Goal: Task Accomplishment & Management: Manage account settings

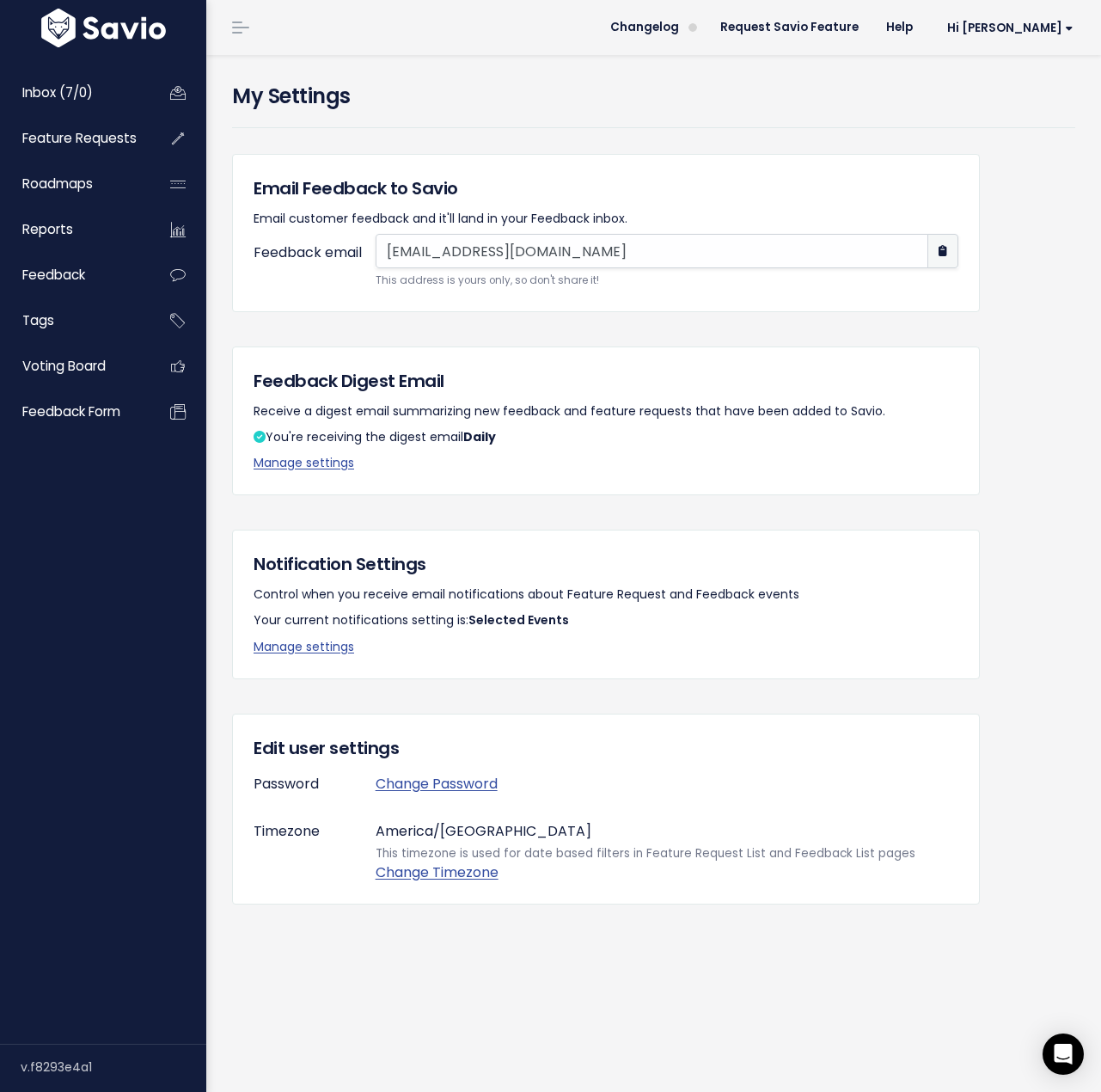
click at [480, 525] on div "Email Feedback to Savio Email customer feedback and it'll land in your Feedback…" at bounding box center [605, 546] width 774 height 785
click at [1016, 18] on link "Hi [PERSON_NAME]" at bounding box center [1006, 28] width 161 height 27
click at [1016, 188] on link "Manage Users" at bounding box center [1017, 178] width 126 height 34
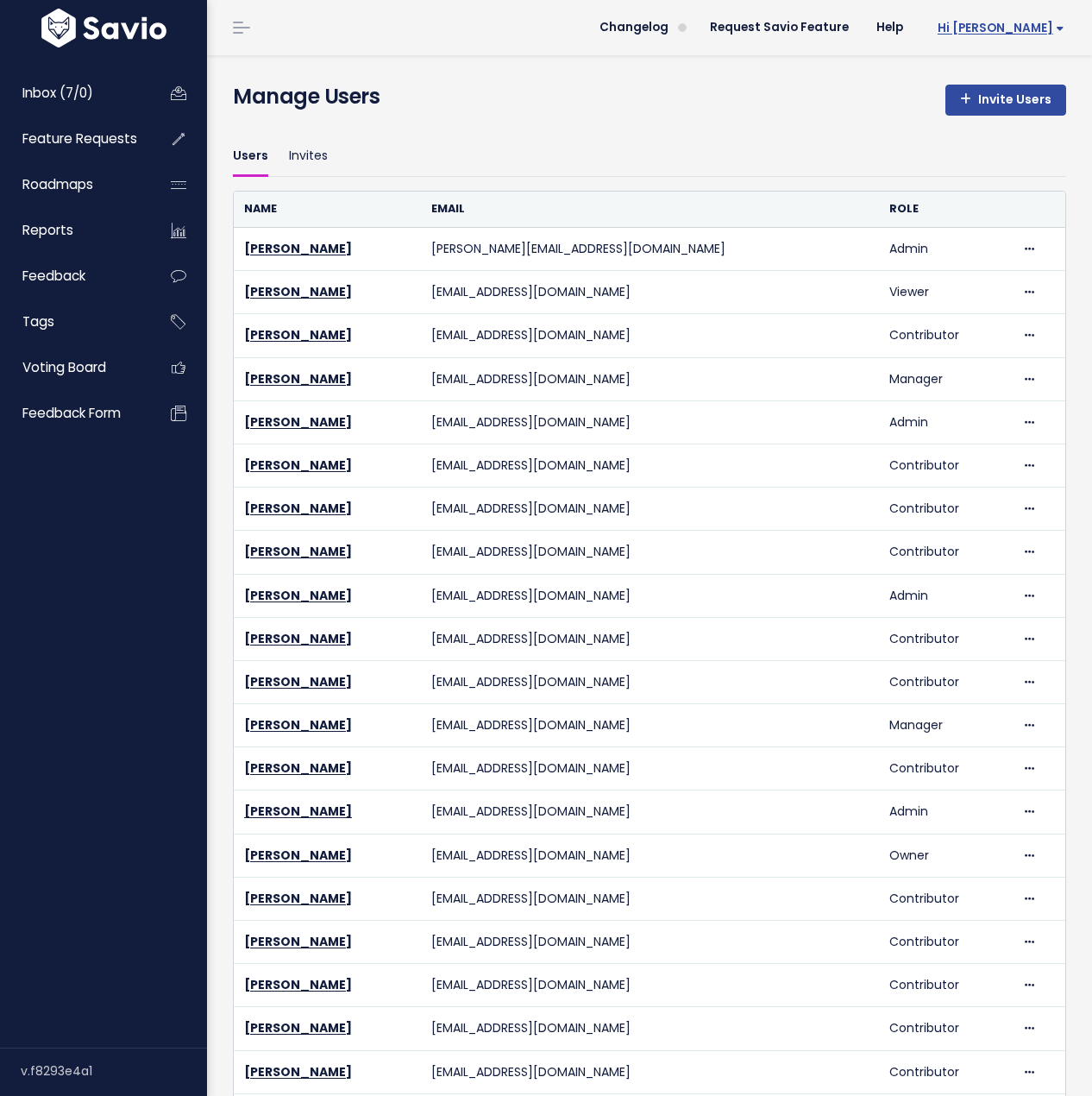
click at [1027, 32] on span "Hi [PERSON_NAME]" at bounding box center [1001, 28] width 127 height 13
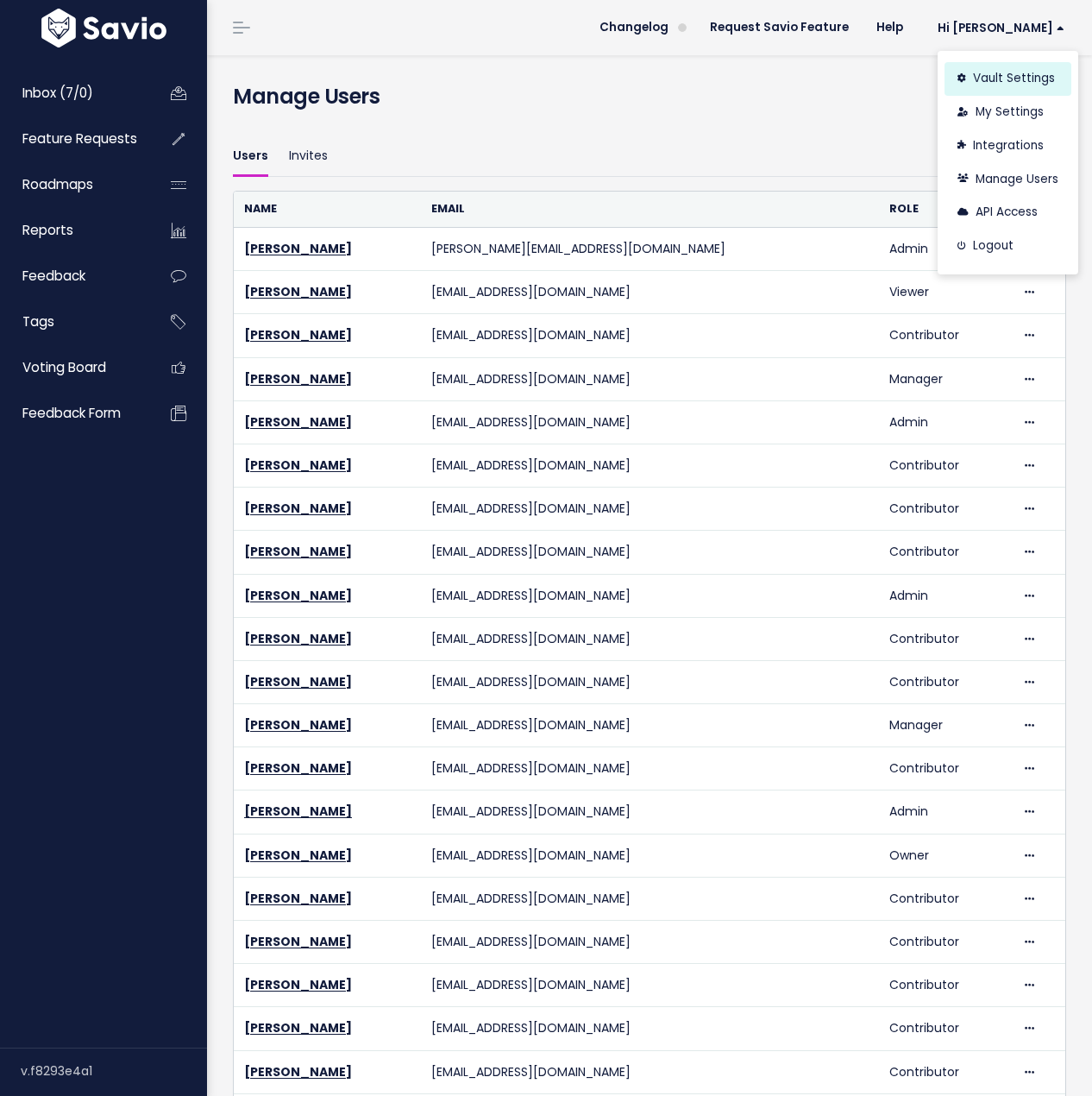
click at [1014, 71] on link "Vault Settings" at bounding box center [1008, 79] width 127 height 34
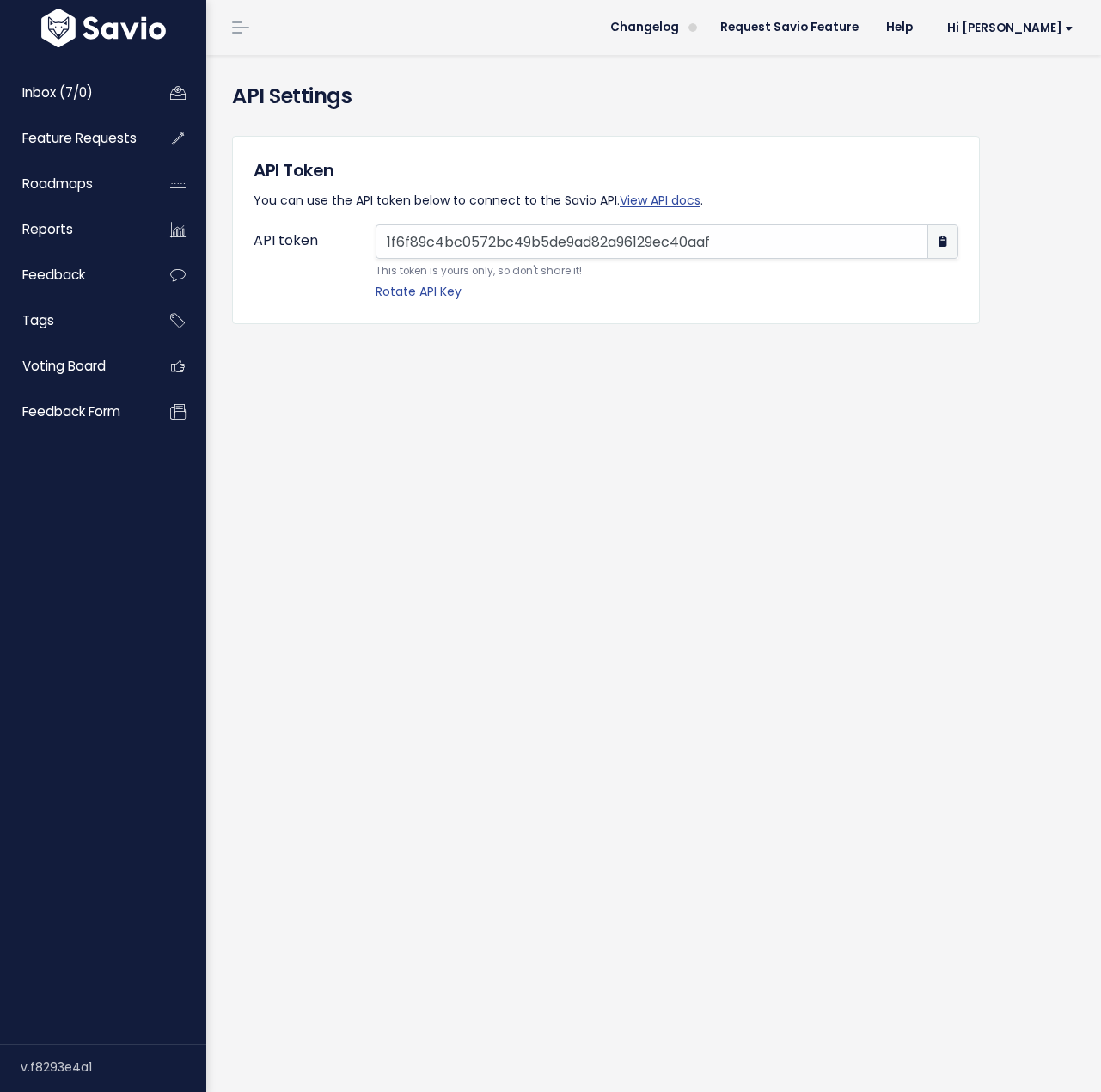
click at [864, 243] on input "1f6f89c4bc0572bc49b5de9ad82a96129ec40aaf" at bounding box center [652, 241] width 553 height 34
click at [939, 241] on icon "button" at bounding box center [943, 241] width 9 height 11
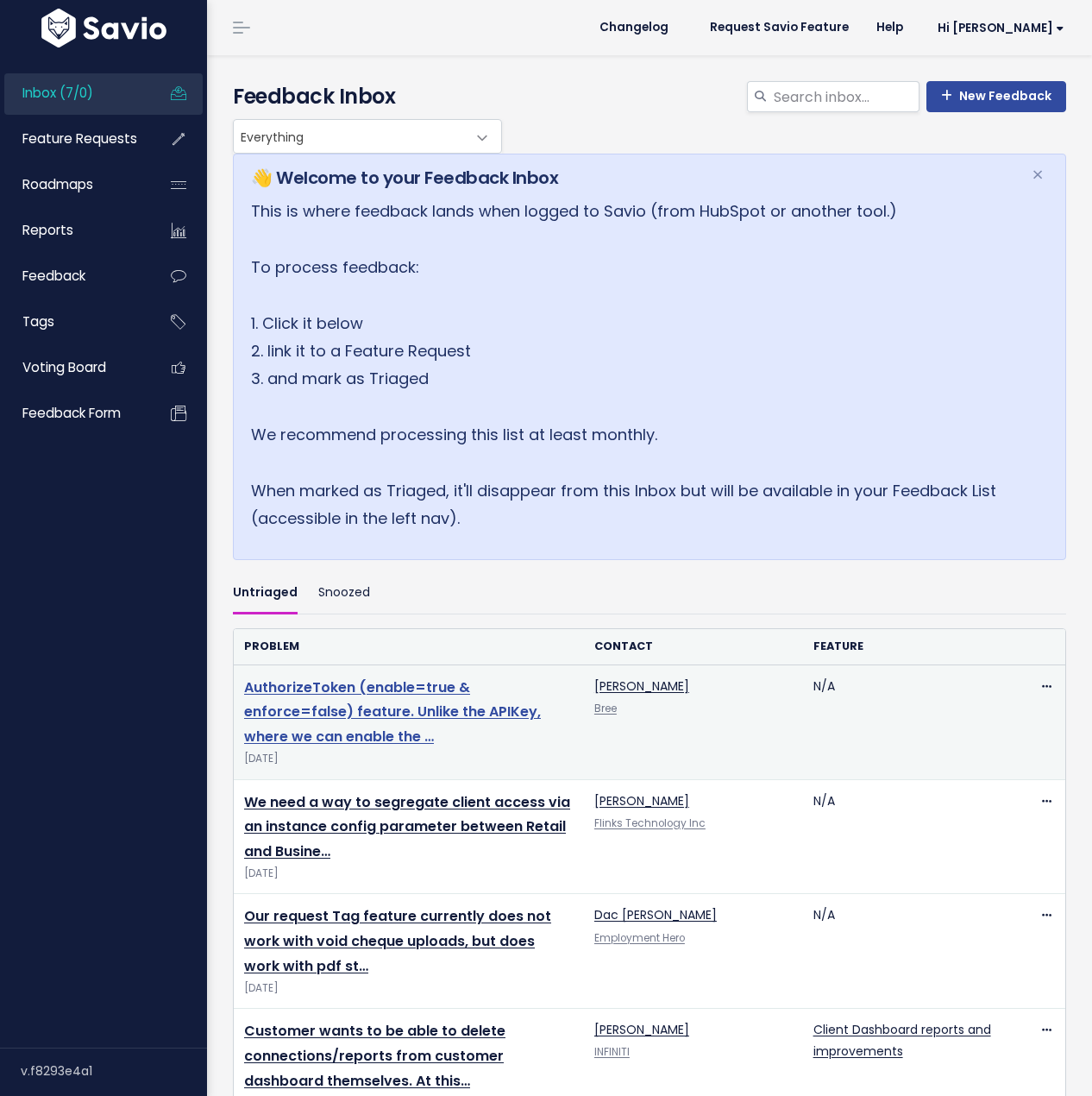
click at [368, 704] on link "AuthorizeToken (enable=true & enforce=false) feature. Unlike the APIKey, where …" at bounding box center [393, 712] width 297 height 70
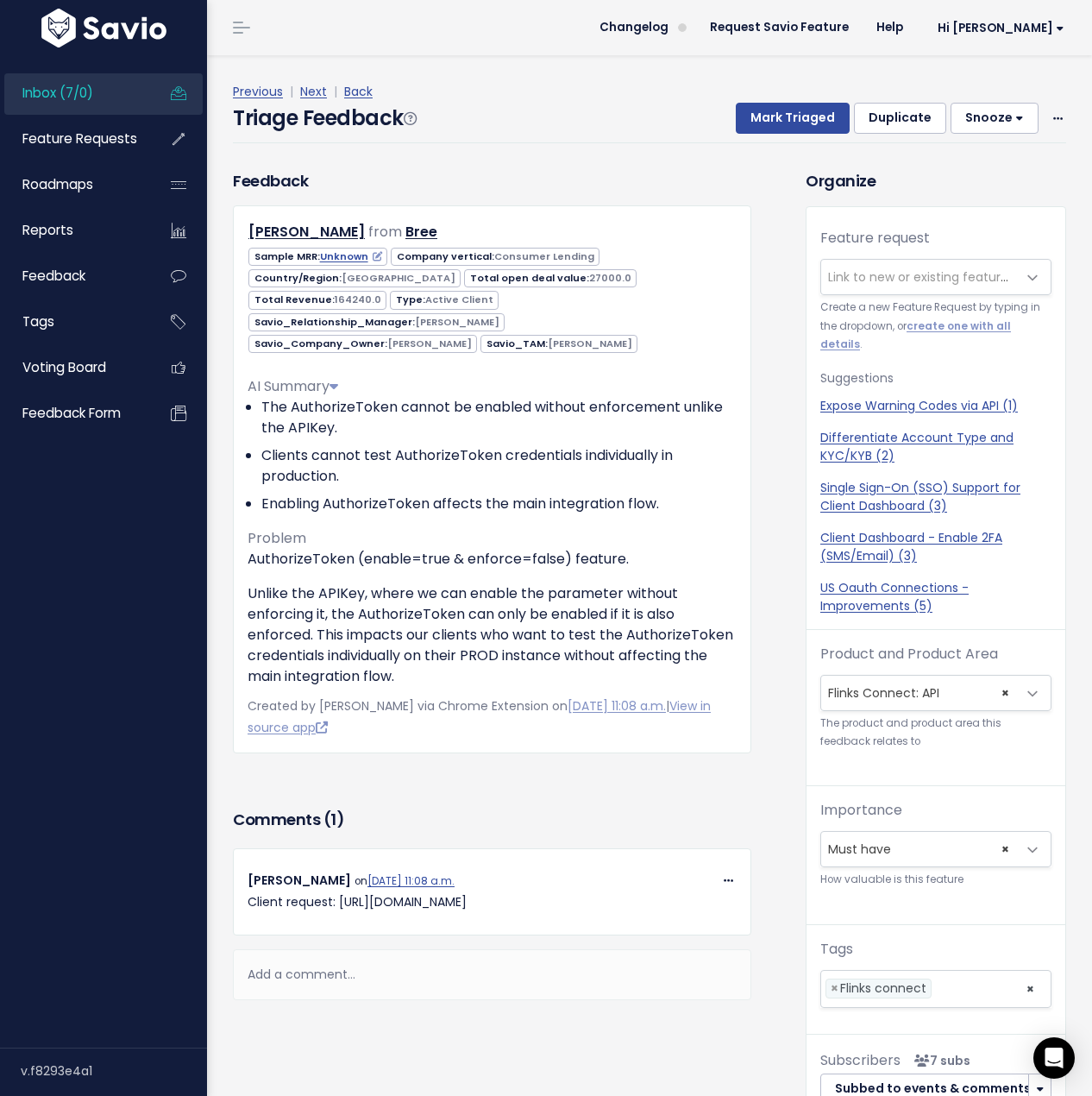
click at [314, 895] on div "Copy Link Quote Reply Walter Giannetti on Oct. 2, 2025, 11:08 a.m. Client reque…" at bounding box center [493, 891] width 518 height 86
drag, startPoint x: 340, startPoint y: 879, endPoint x: 577, endPoint y: 875, distance: 237.0
click at [577, 891] on p "Client request: https://help.flinks.com/a/tickets/1193145" at bounding box center [492, 902] width 490 height 22
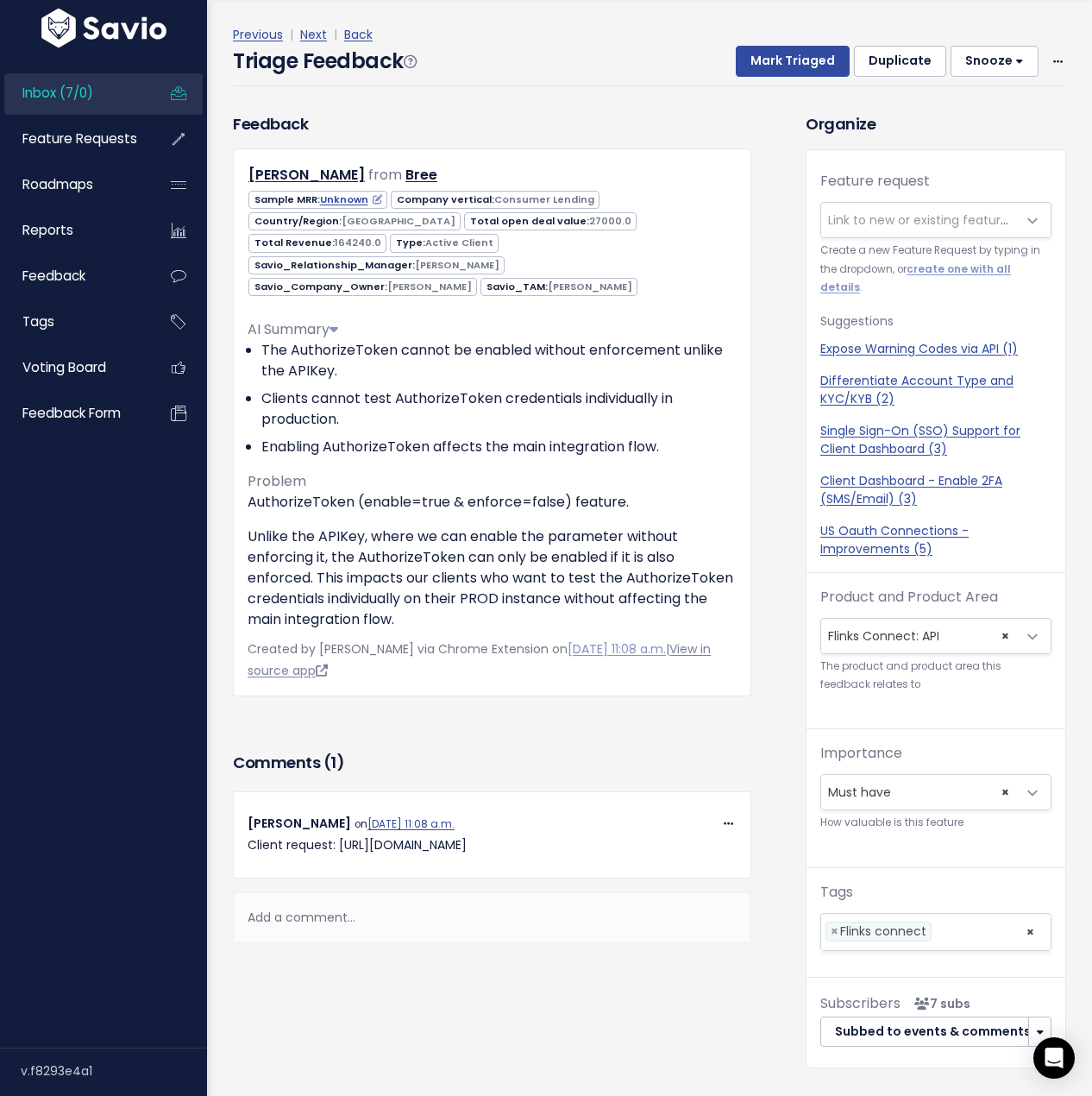
click at [321, 649] on link "View in source app" at bounding box center [479, 659] width 463 height 39
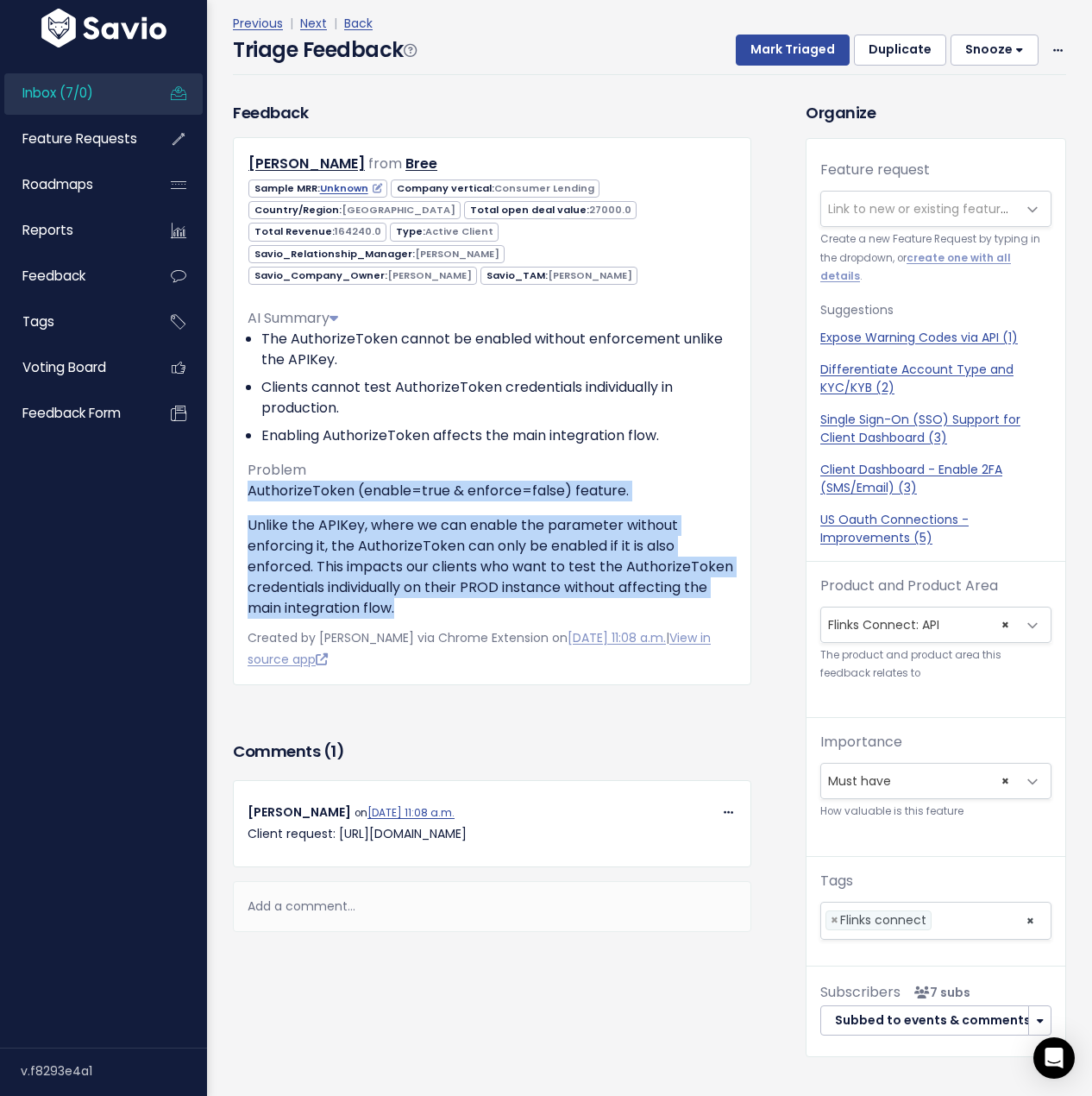
drag, startPoint x: 246, startPoint y: 471, endPoint x: 571, endPoint y: 596, distance: 348.2
click at [571, 596] on div "Ben V from Bree Unknown Canada" at bounding box center [493, 411] width 518 height 548
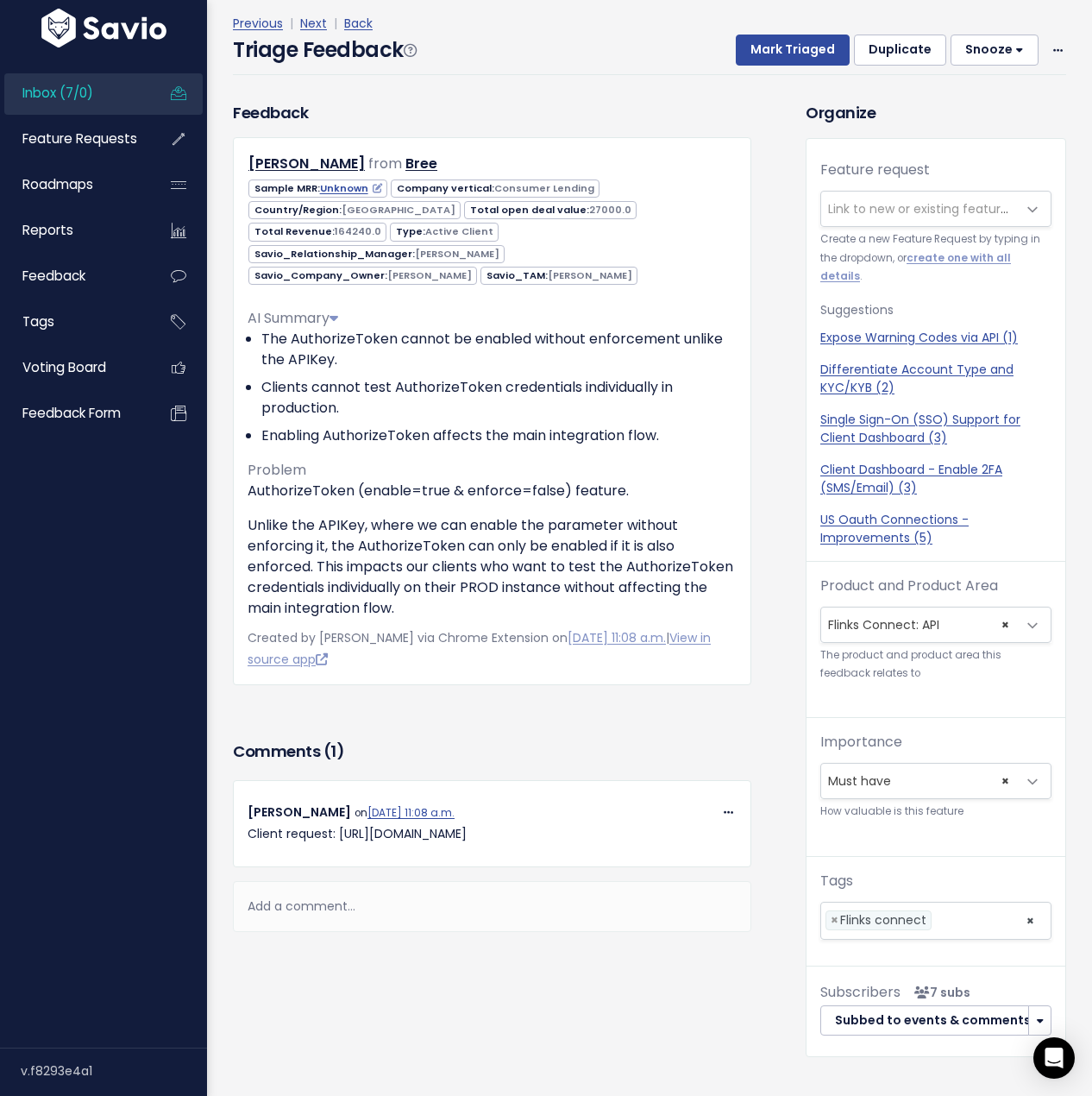
click at [359, 825] on div "Copy Link Quote Reply Walter Giannetti on Oct. 2, 2025, 11:08 a.m. Client reque…" at bounding box center [493, 823] width 518 height 86
drag, startPoint x: 337, startPoint y: 808, endPoint x: 586, endPoint y: 808, distance: 249.0
click at [586, 823] on p "Client request: https://help.flinks.com/a/tickets/1193145" at bounding box center [492, 834] width 490 height 22
copy p "https://help.flinks.com/a/tickets/1193145"
click at [316, 481] on p "AuthorizeToken (enable=true & enforce=false) feature." at bounding box center [492, 491] width 490 height 21
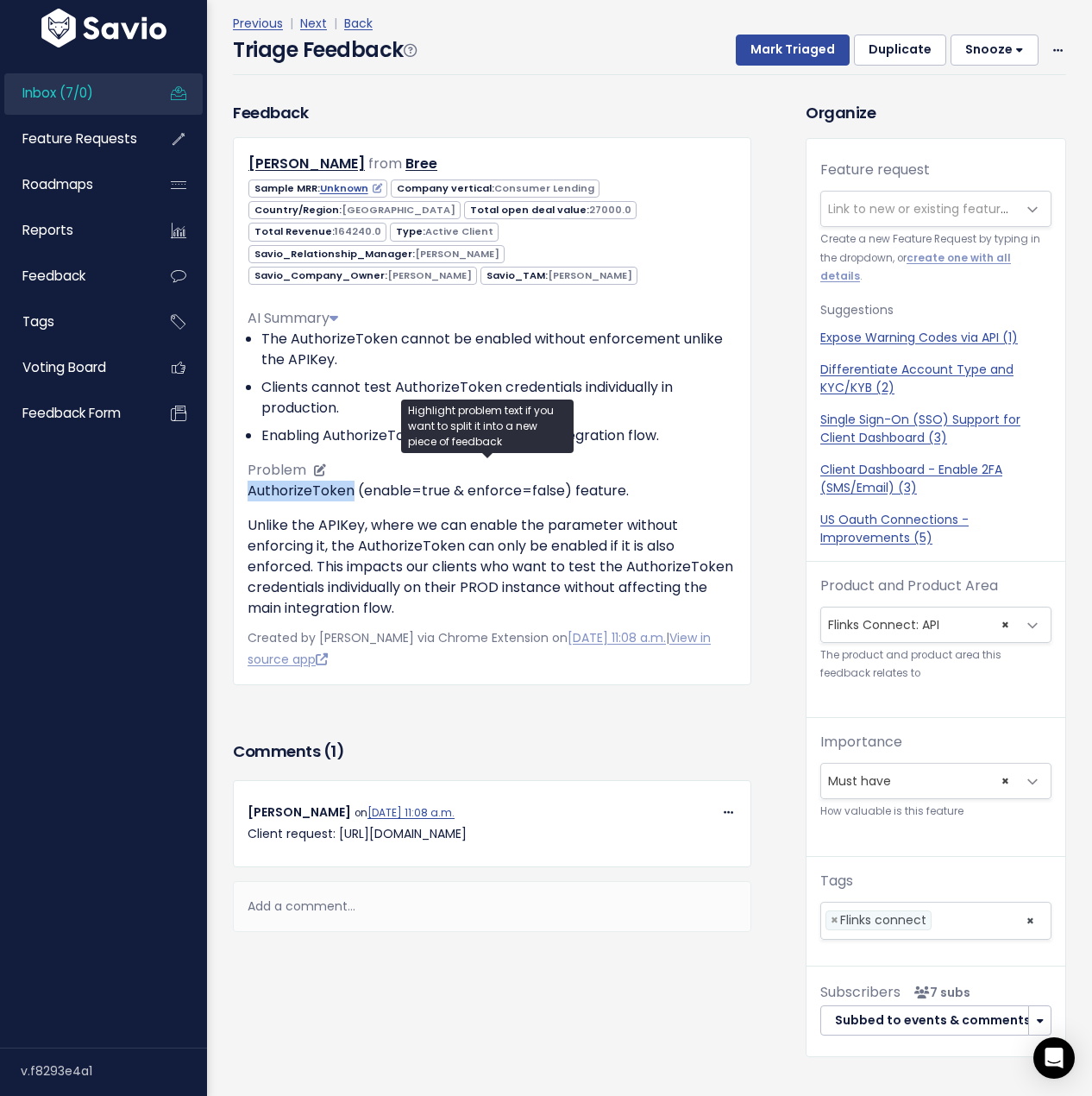
click at [316, 481] on p "AuthorizeToken (enable=true & enforce=false) feature." at bounding box center [492, 491] width 490 height 21
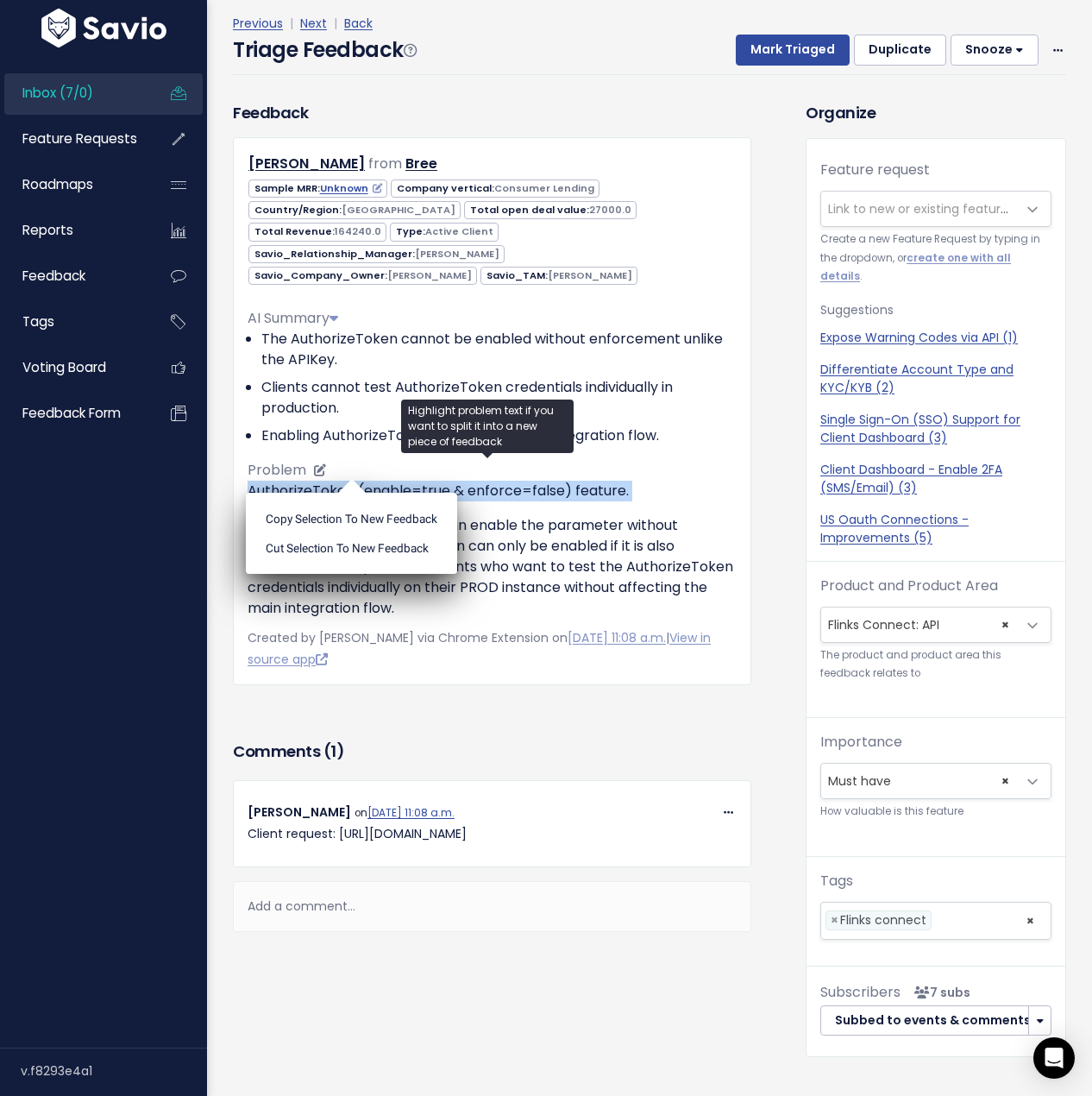
click at [316, 481] on p "AuthorizeToken (enable=true & enforce=false) feature." at bounding box center [492, 491] width 490 height 21
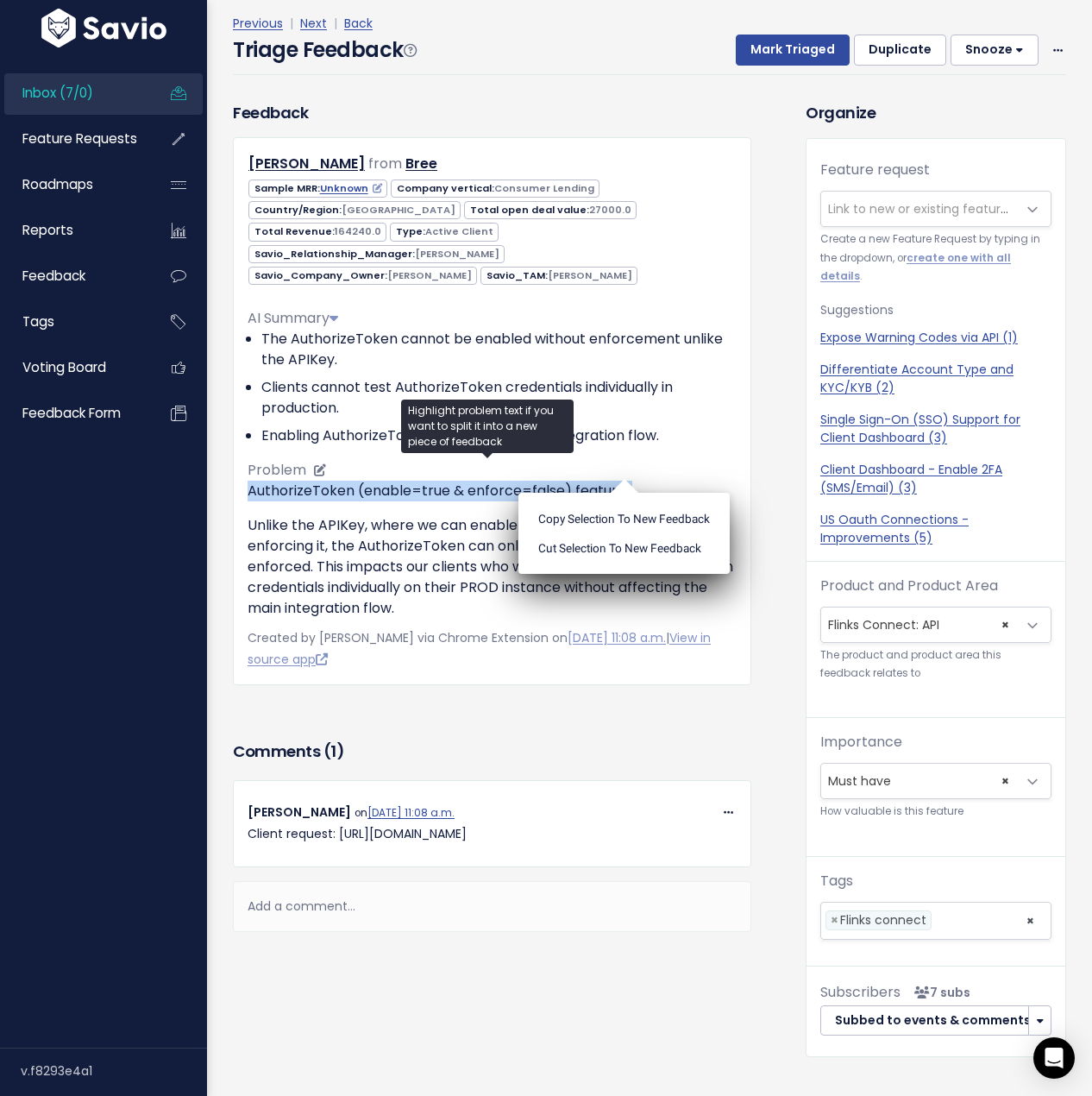
copy div "AuthorizeToken (enable=true & enforce=false) feature."
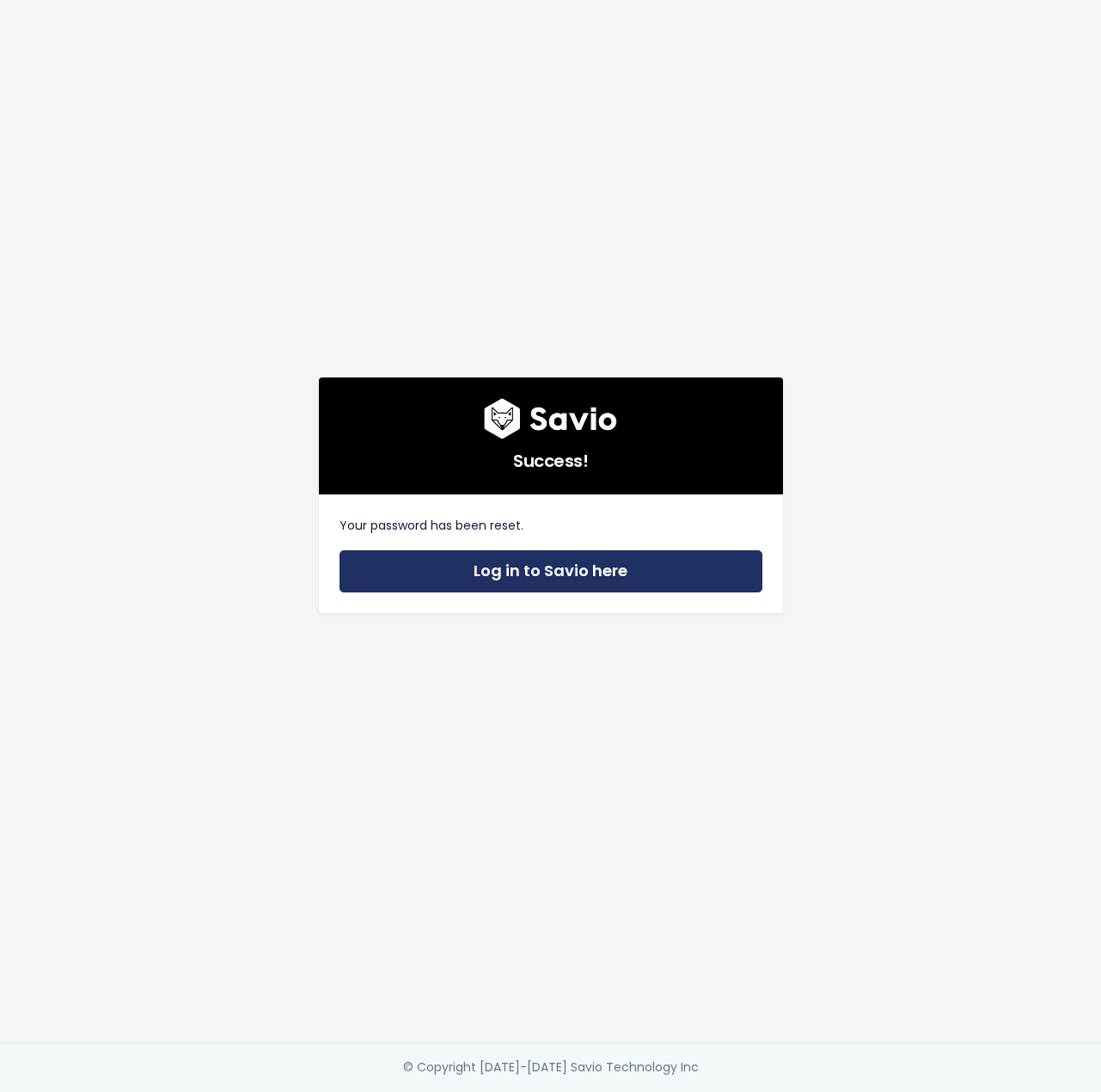
click at [692, 562] on link "Log in to Savio here" at bounding box center [551, 571] width 423 height 42
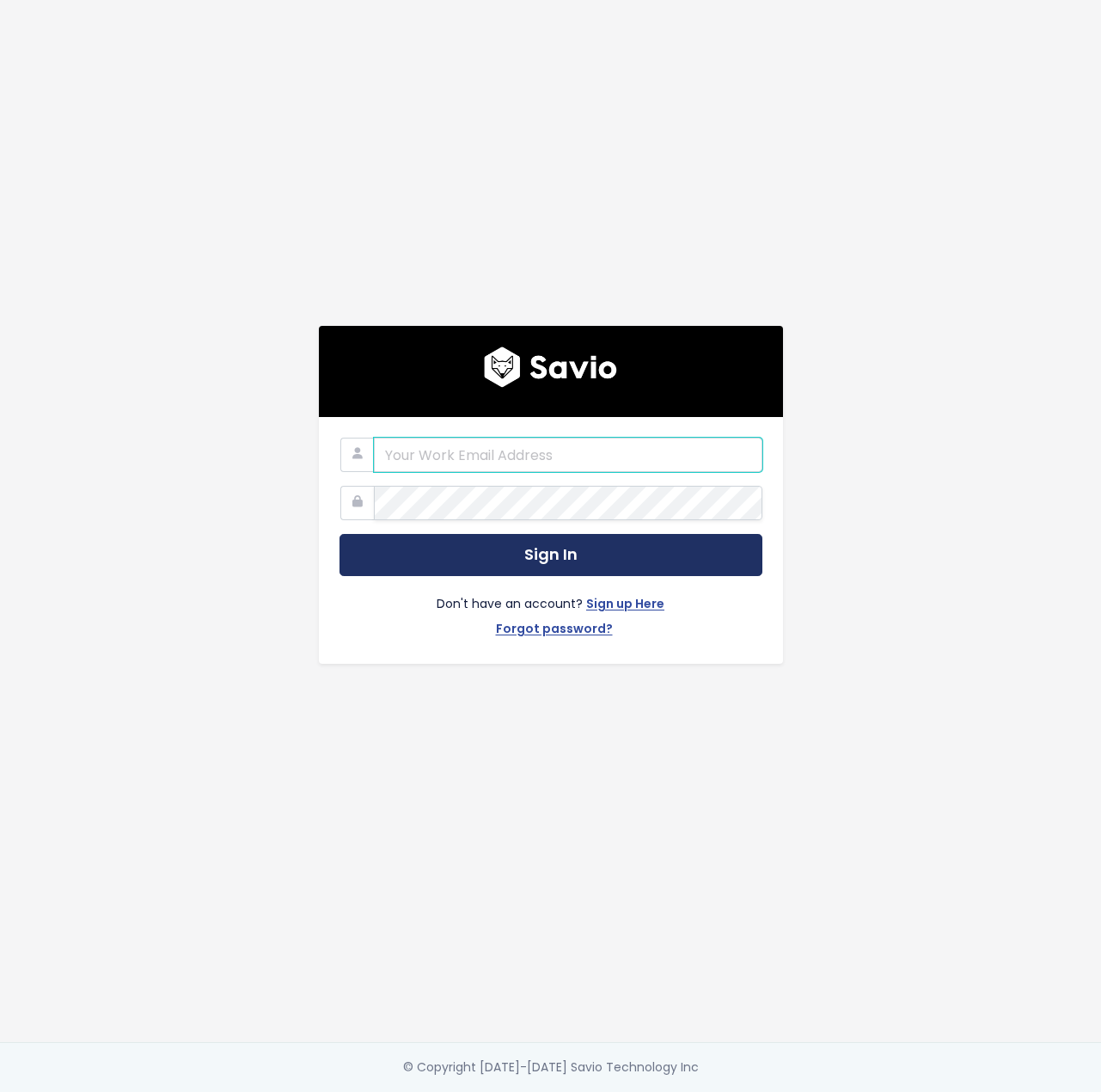
type input "klima@flinks.com"
click at [554, 536] on button "Sign In" at bounding box center [551, 555] width 423 height 42
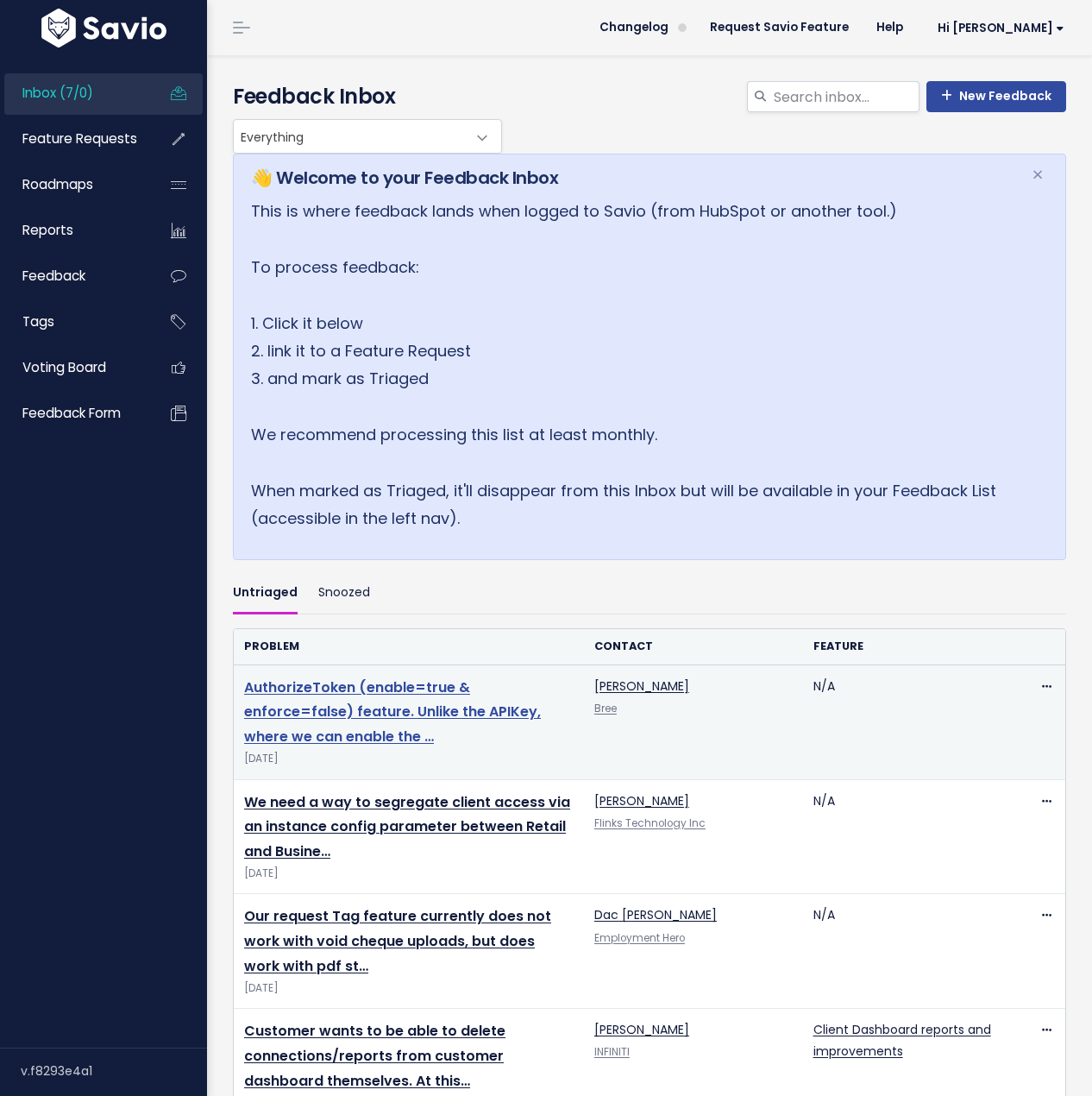
click at [362, 716] on link "AuthorizeToken (enable=true & enforce=false) feature. Unlike the APIKey, where …" at bounding box center [393, 712] width 297 height 70
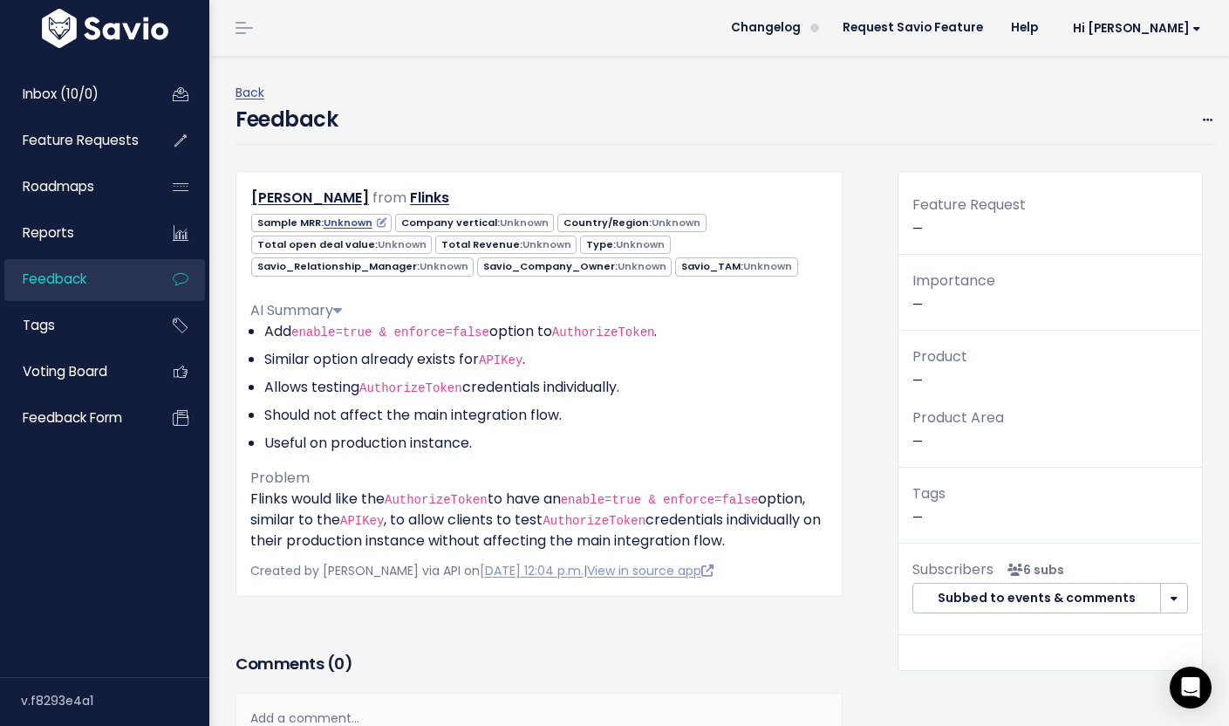
click at [226, 85] on div "Back Feedback Edit Delete Klaus Lima from Flinks" at bounding box center [719, 470] width 994 height 828
click at [266, 91] on div "Back" at bounding box center [726, 93] width 981 height 22
click at [257, 96] on link "Back" at bounding box center [250, 92] width 29 height 17
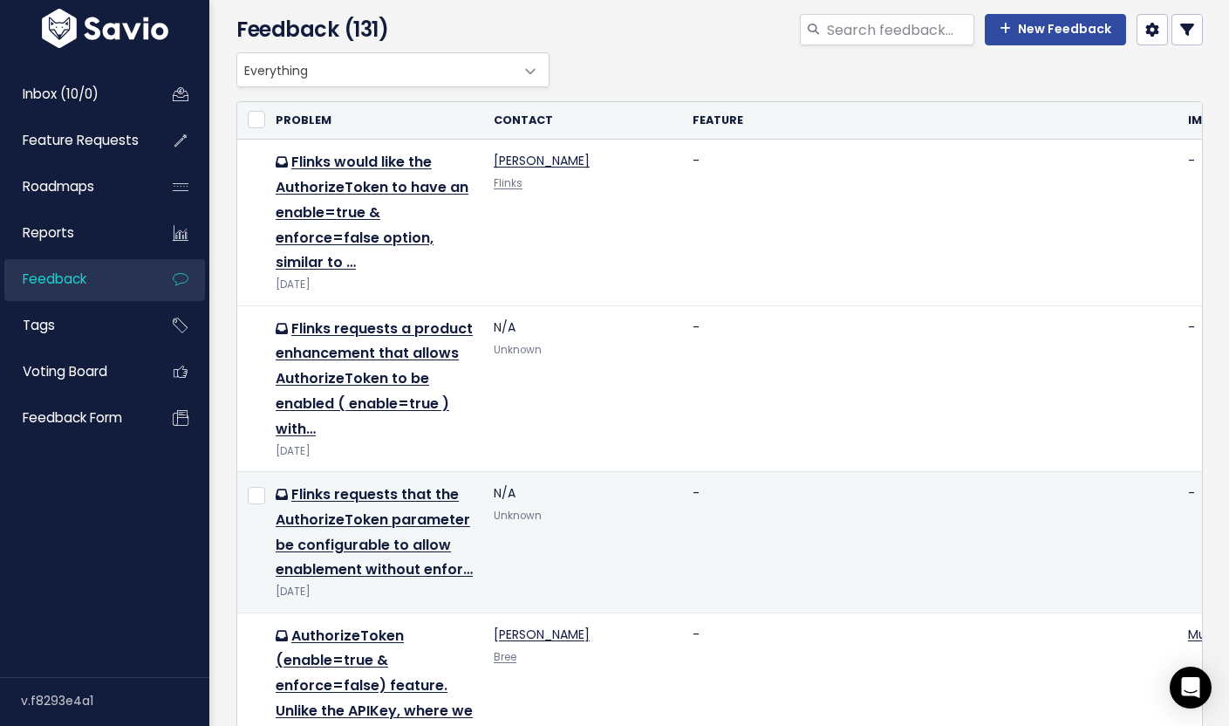
scroll to position [170, 0]
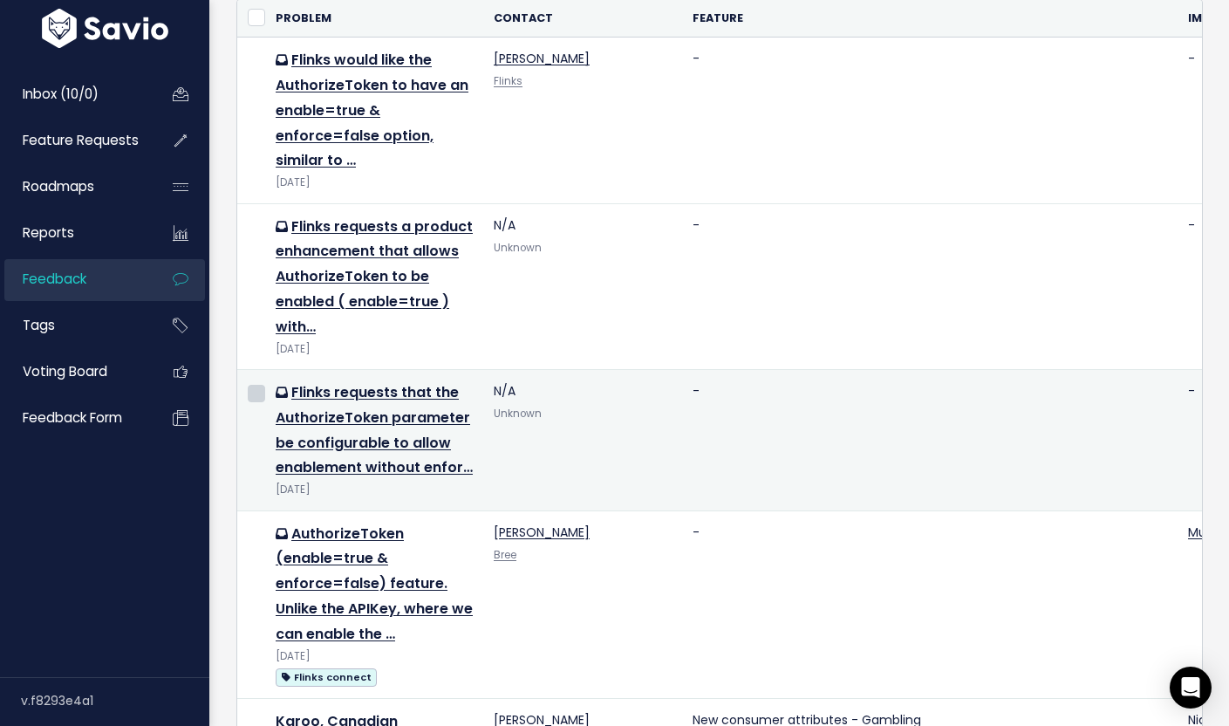
click at [251, 392] on input "checkbox" at bounding box center [256, 393] width 17 height 17
checkbox input "true"
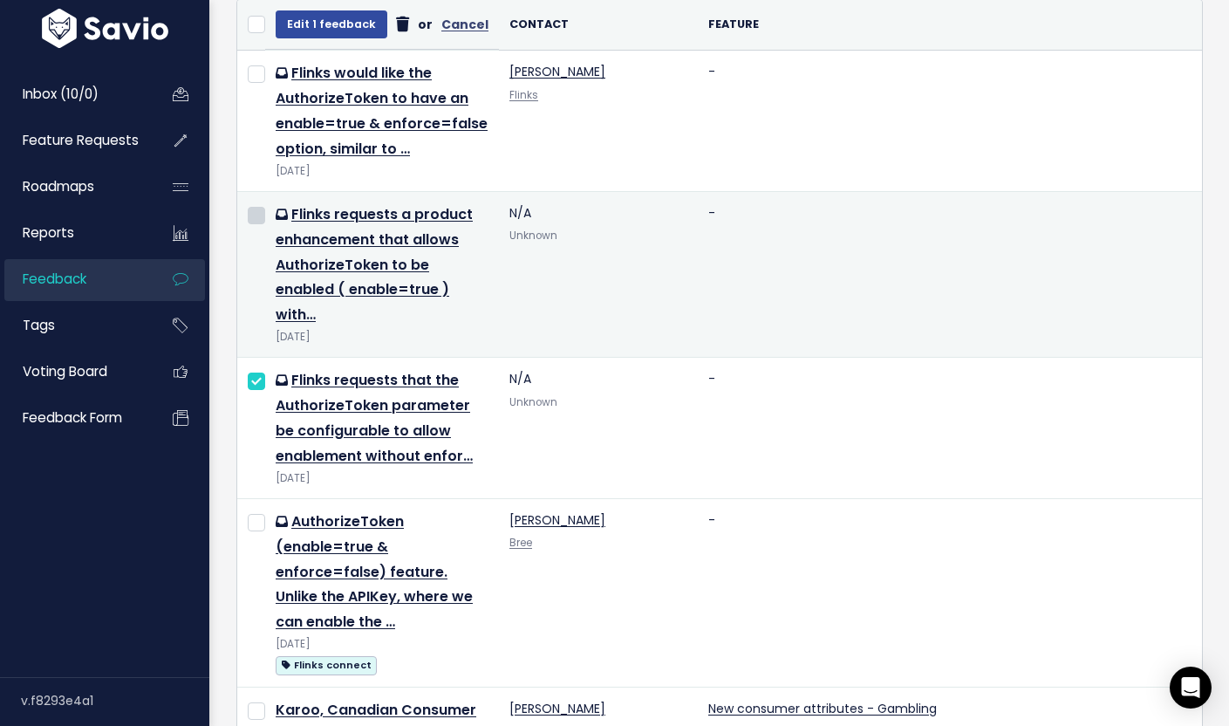
click at [255, 224] on input "checkbox" at bounding box center [256, 215] width 17 height 17
checkbox input "true"
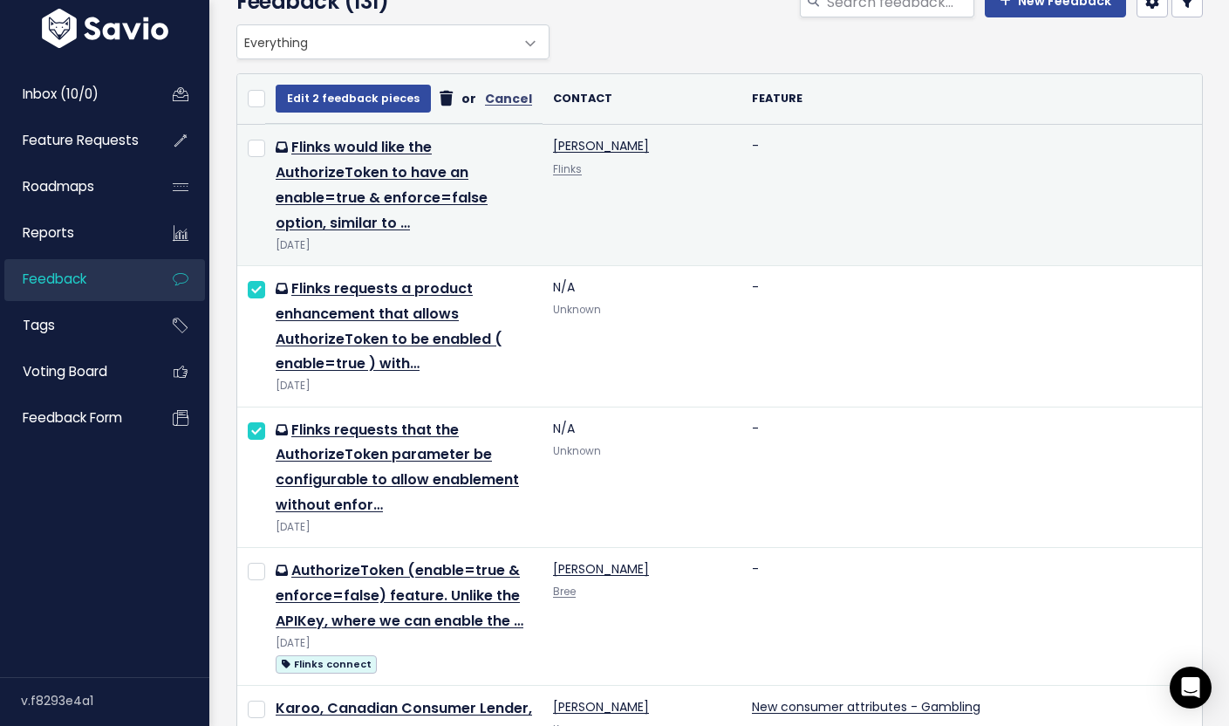
scroll to position [0, 0]
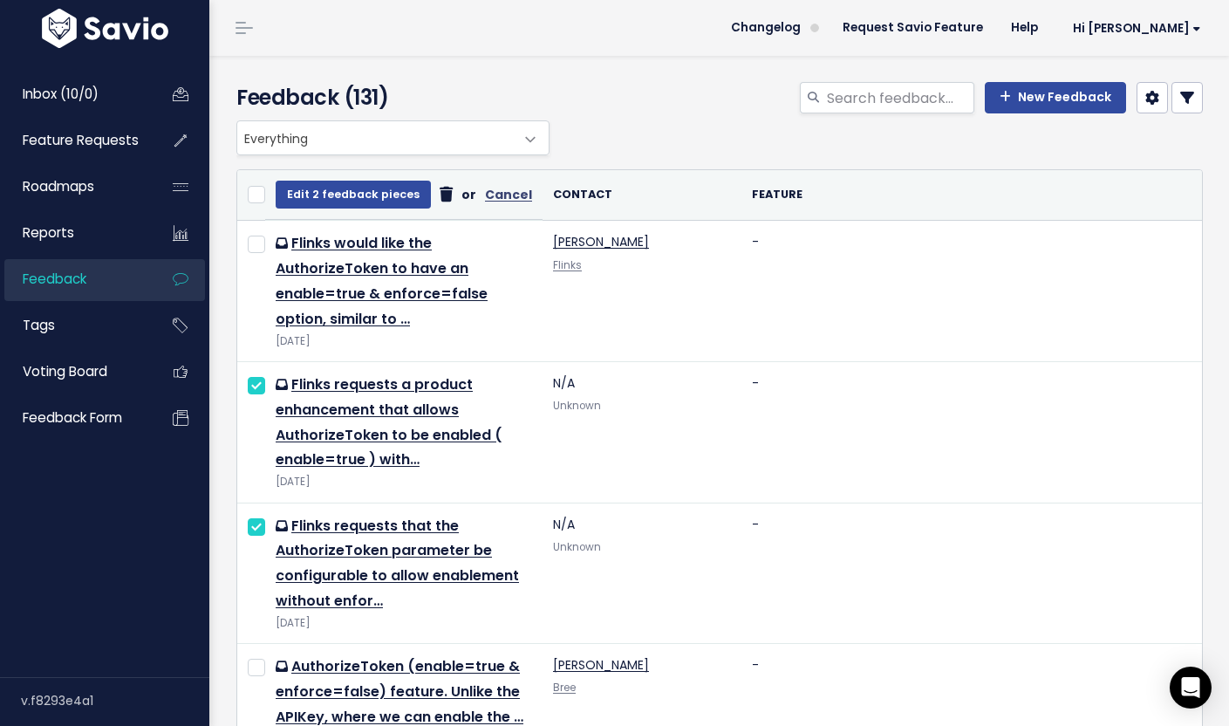
click at [440, 195] on icon at bounding box center [446, 195] width 13 height 1
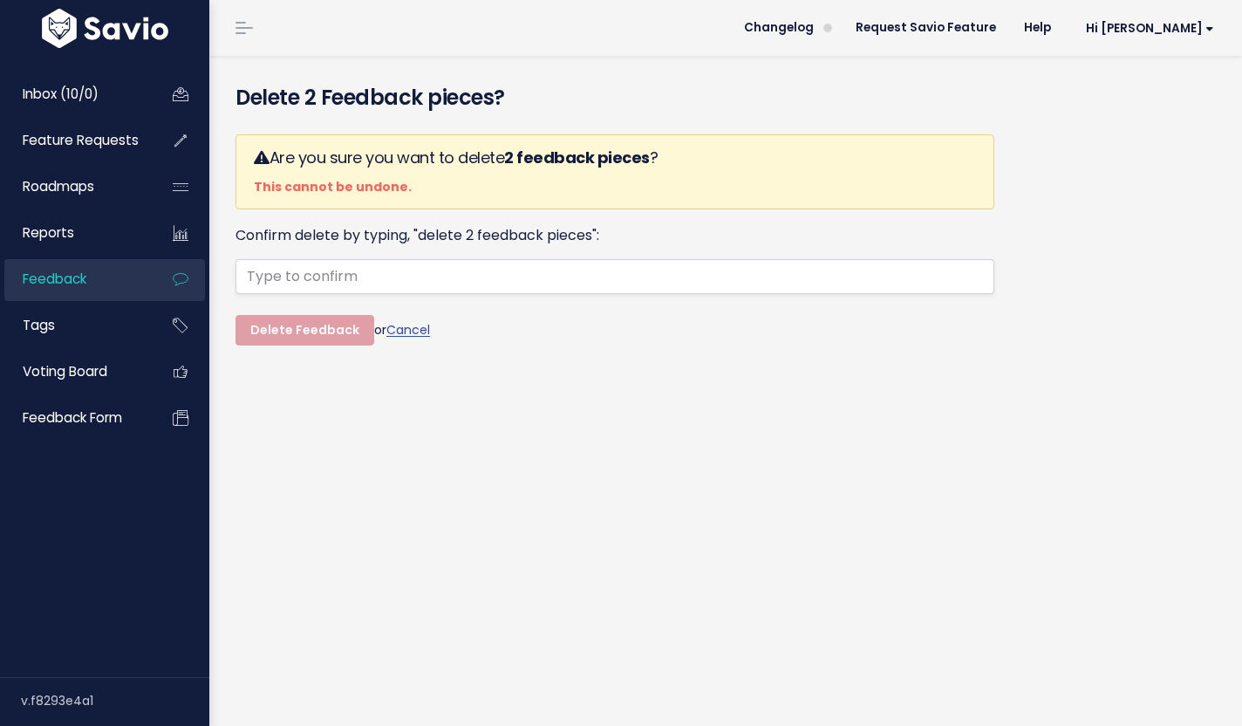
click at [427, 235] on label "Confirm delete by typing, "delete 2 feedback pieces":" at bounding box center [418, 235] width 364 height 25
click at [452, 277] on input "text" at bounding box center [615, 276] width 759 height 35
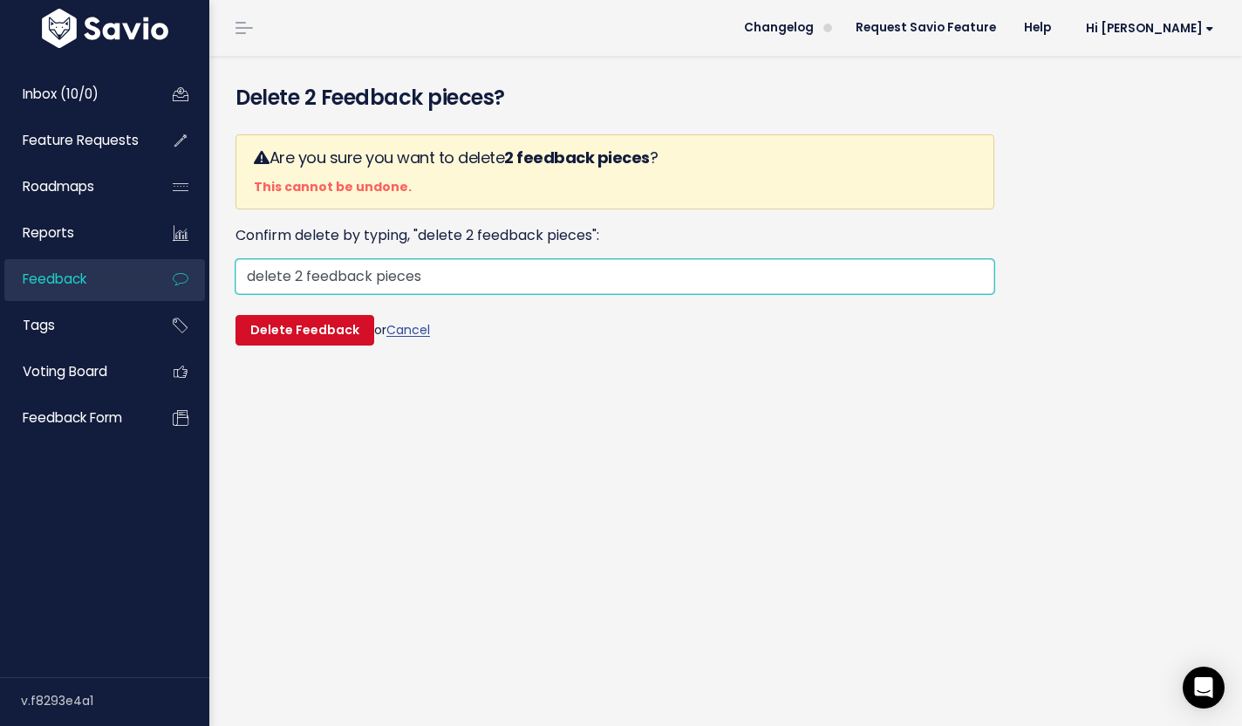
type input "delete 2 feedback pieces"
click at [331, 329] on input "Delete Feedback" at bounding box center [305, 330] width 139 height 31
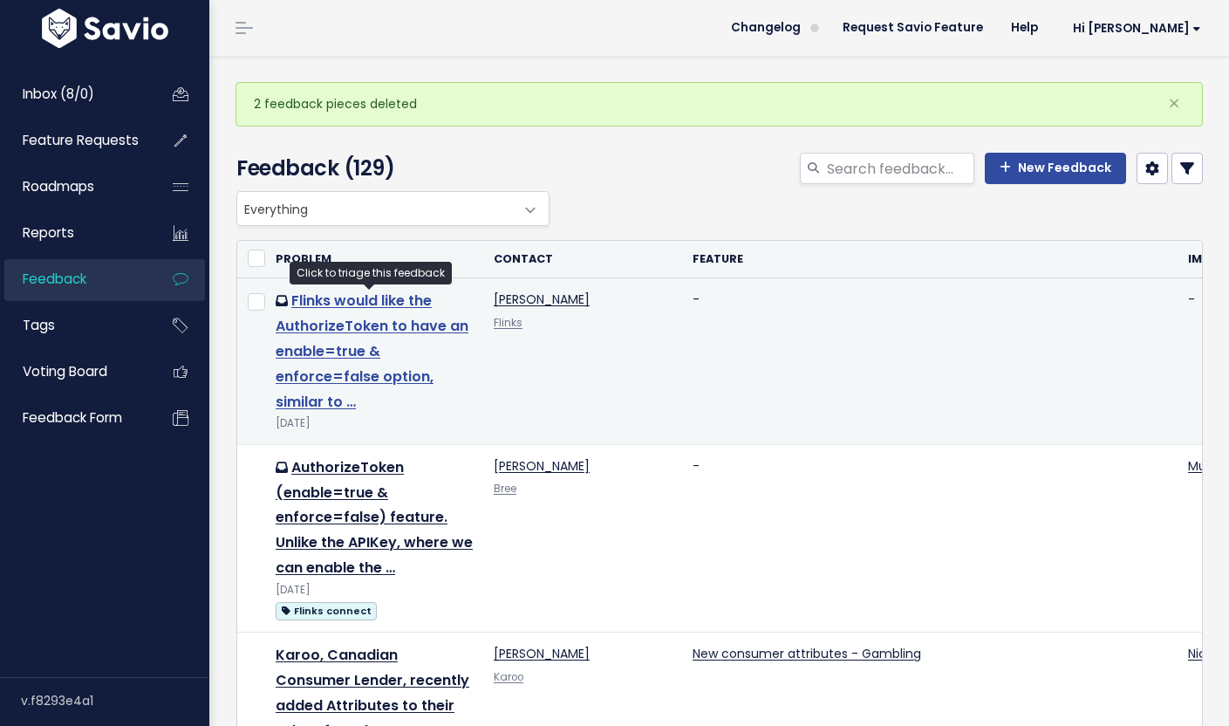
click at [376, 321] on link "Flinks would like the AuthorizeToken to have an enable=true & enforce=false opt…" at bounding box center [372, 350] width 193 height 120
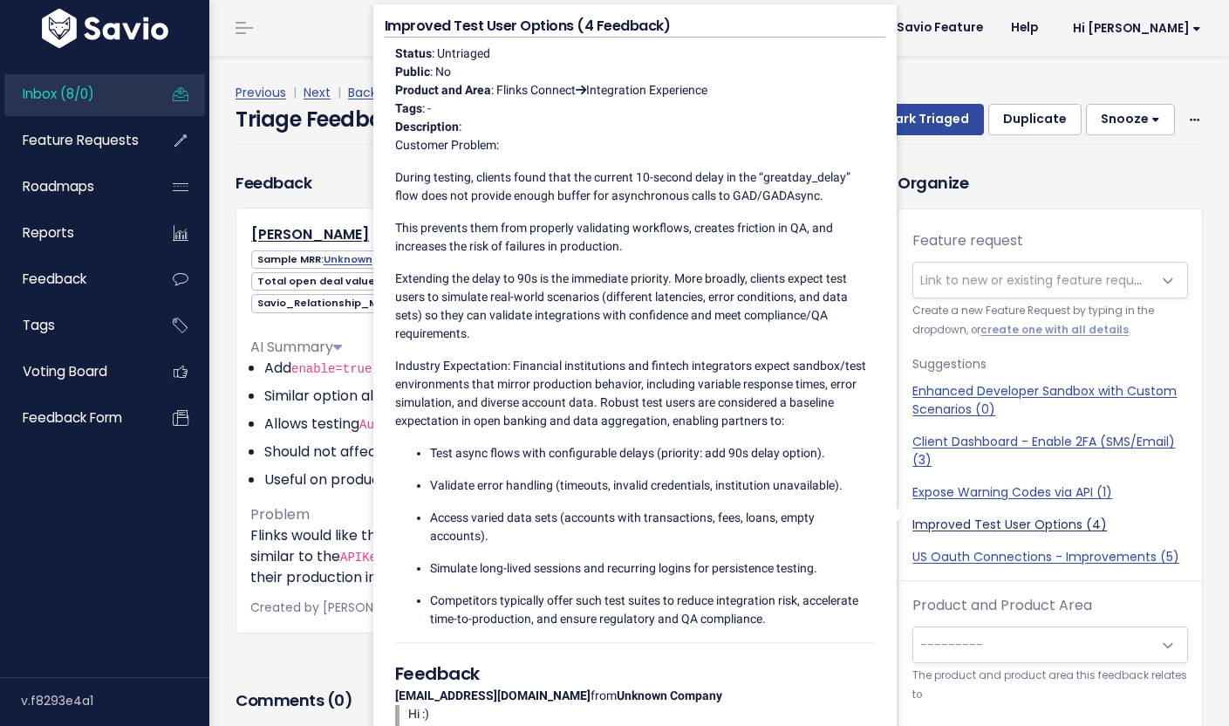
scroll to position [40, 0]
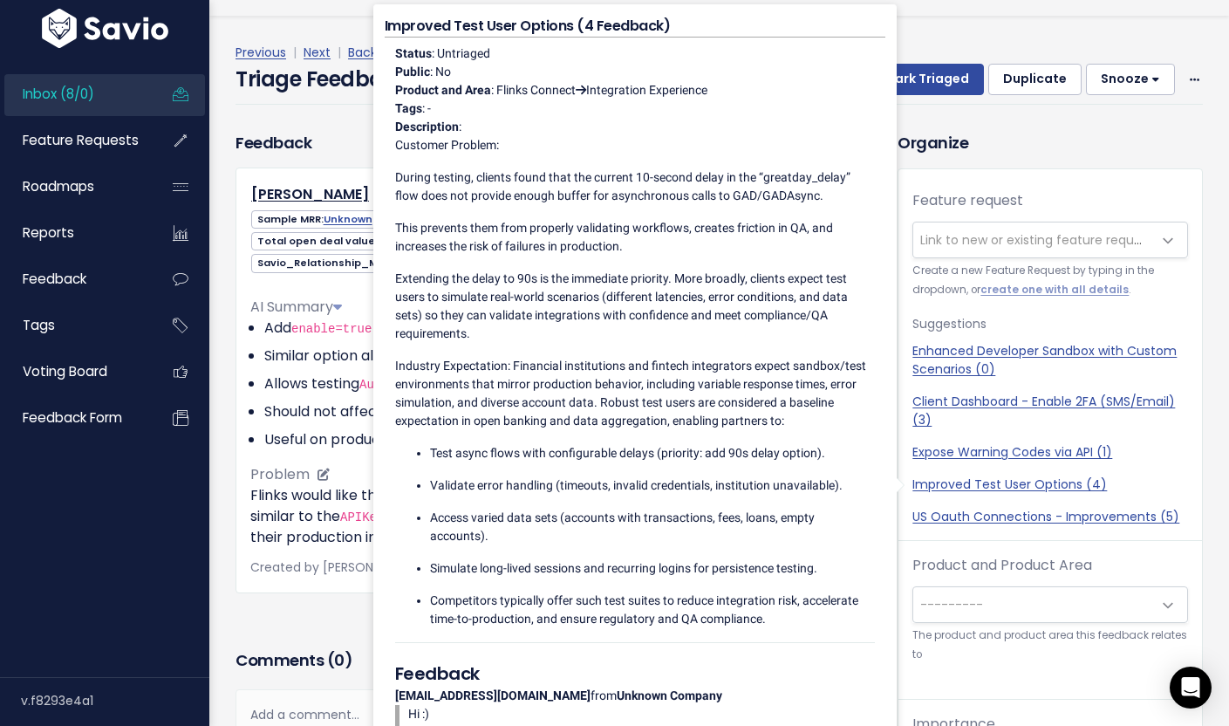
click at [304, 347] on li "Similar option already exists for APIKey ." at bounding box center [546, 355] width 564 height 21
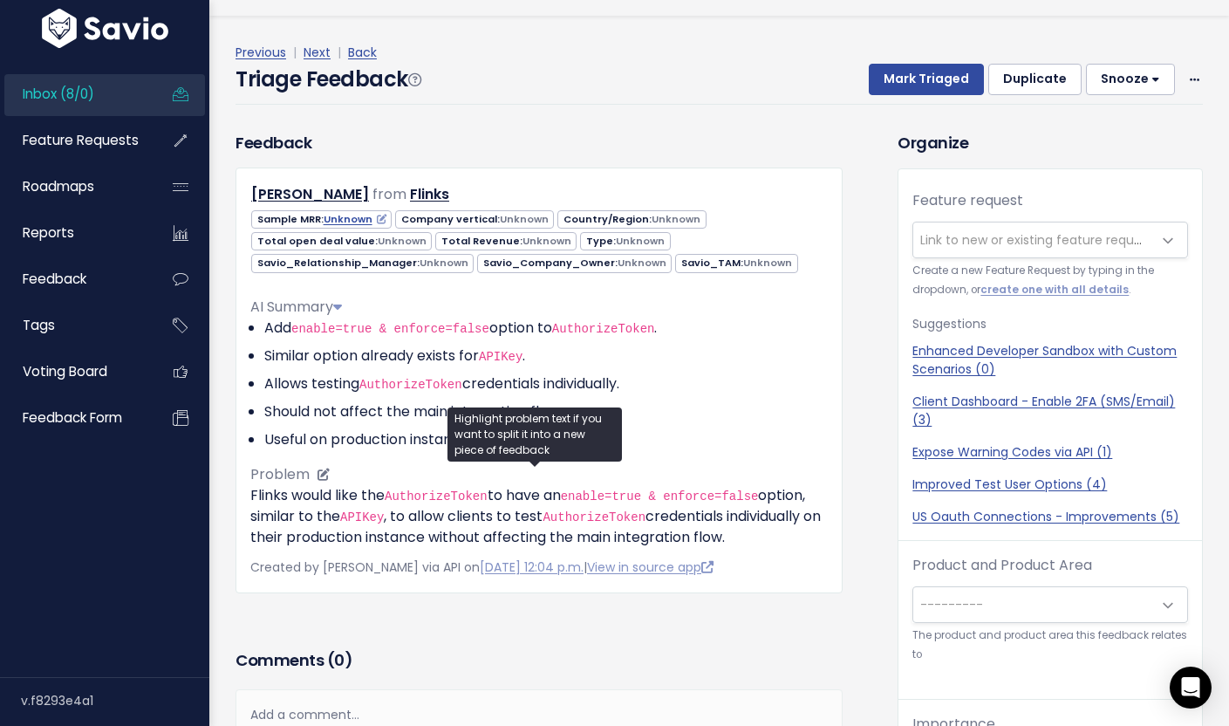
scroll to position [58, 0]
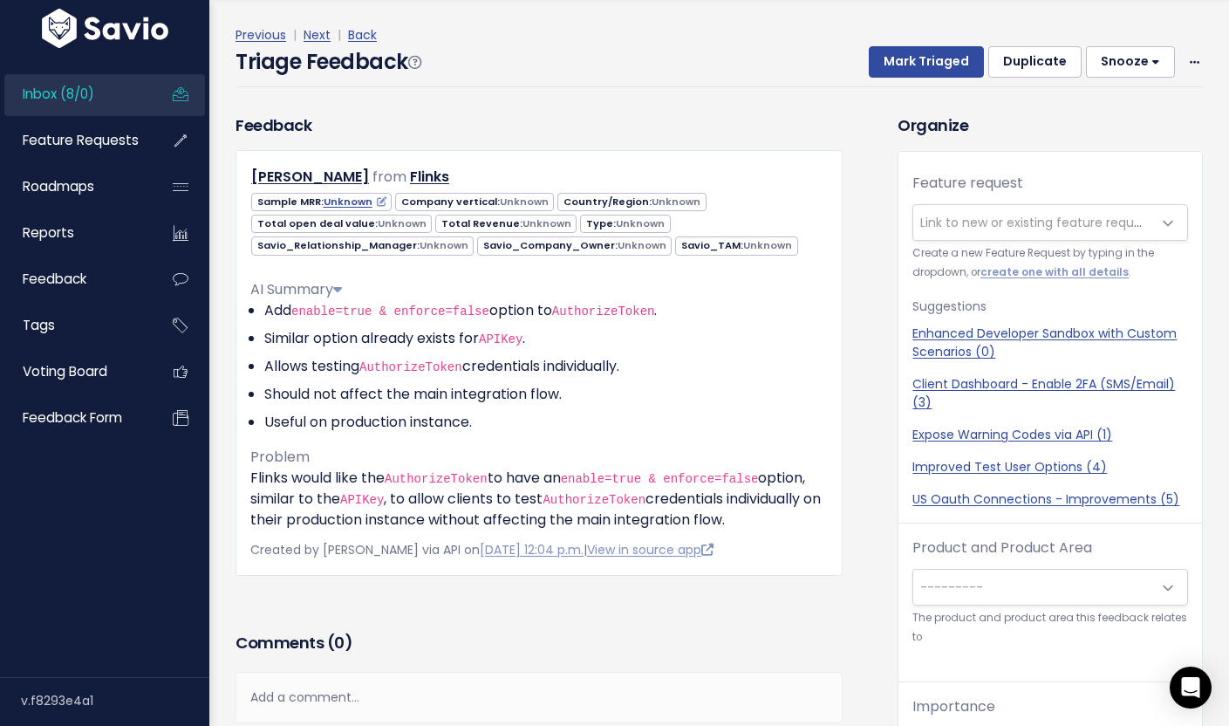
click at [668, 561] on p "Created by Klaus Lima via API on Oct. 2, 2025, 12:04 p.m. | View in source app" at bounding box center [538, 550] width 577 height 22
click at [668, 558] on link "View in source app" at bounding box center [650, 549] width 126 height 17
click at [1120, 65] on button "Snooze" at bounding box center [1130, 61] width 89 height 31
click at [1118, 63] on button "Snooze" at bounding box center [1130, 61] width 89 height 31
click at [106, 106] on link "Inbox (8/0)" at bounding box center [74, 94] width 140 height 40
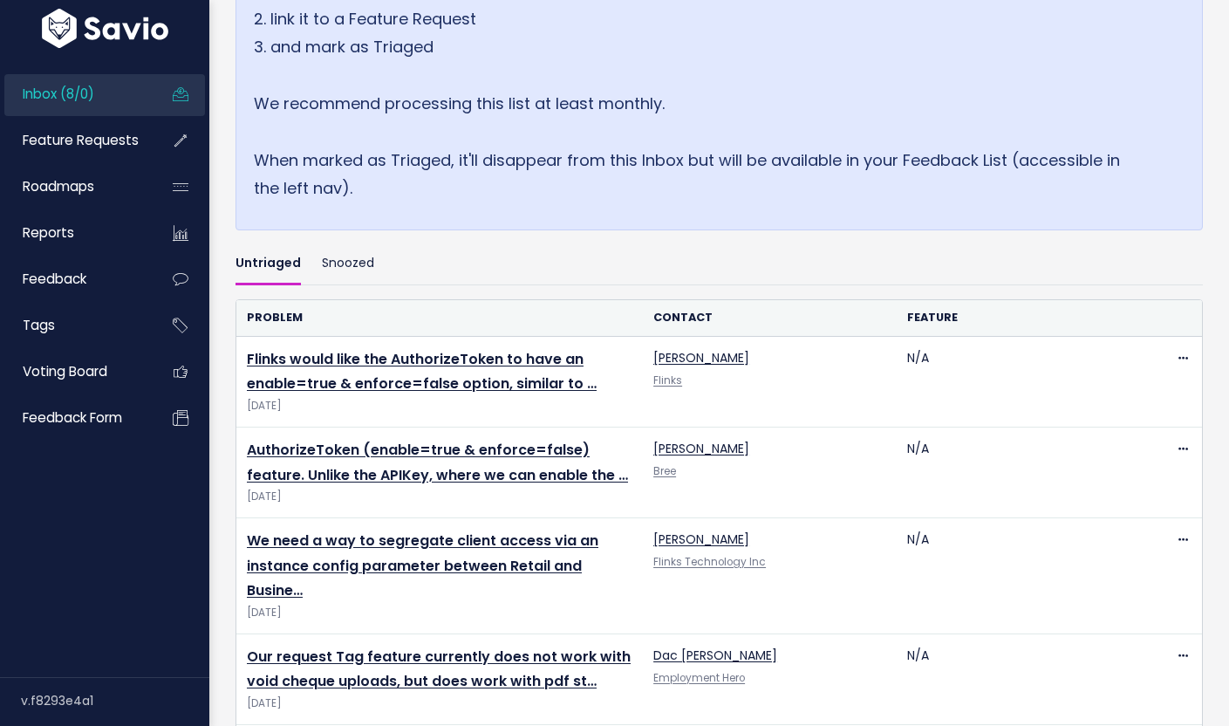
scroll to position [434, 0]
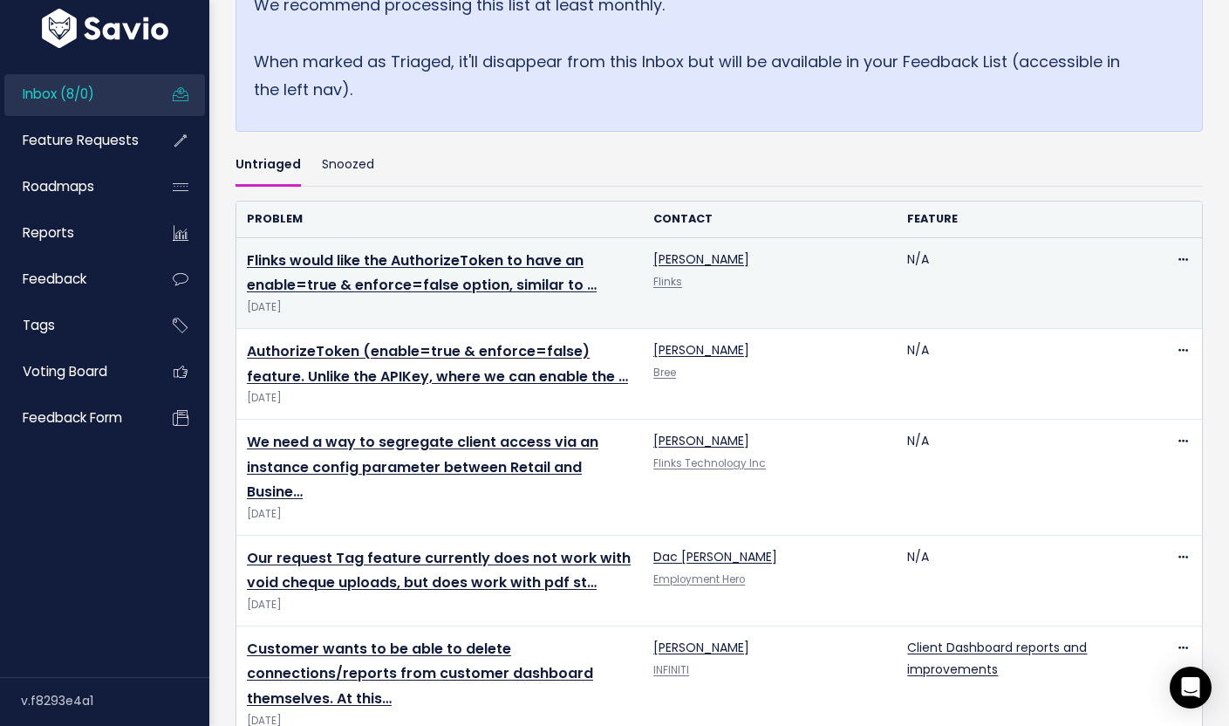
click at [313, 272] on td "Flinks would like the AuthorizeToken to have an enable=true & enforce=false opt…" at bounding box center [439, 282] width 407 height 91
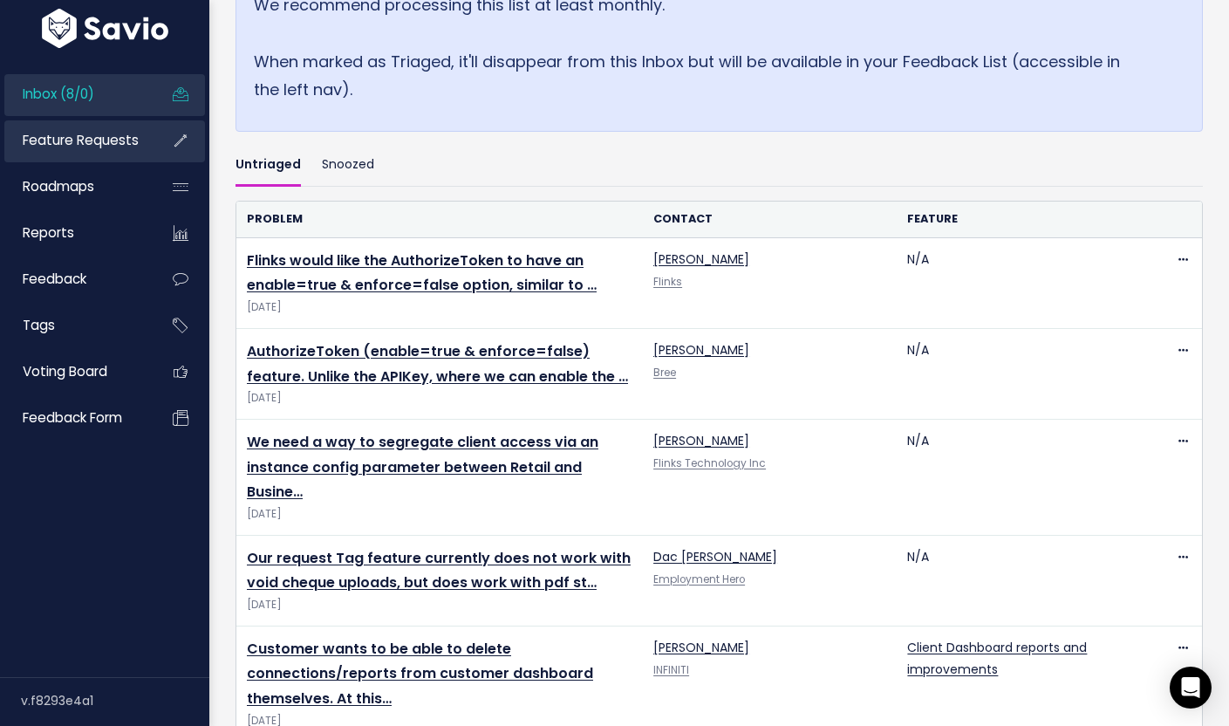
click at [62, 138] on span "Feature Requests" at bounding box center [81, 140] width 116 height 18
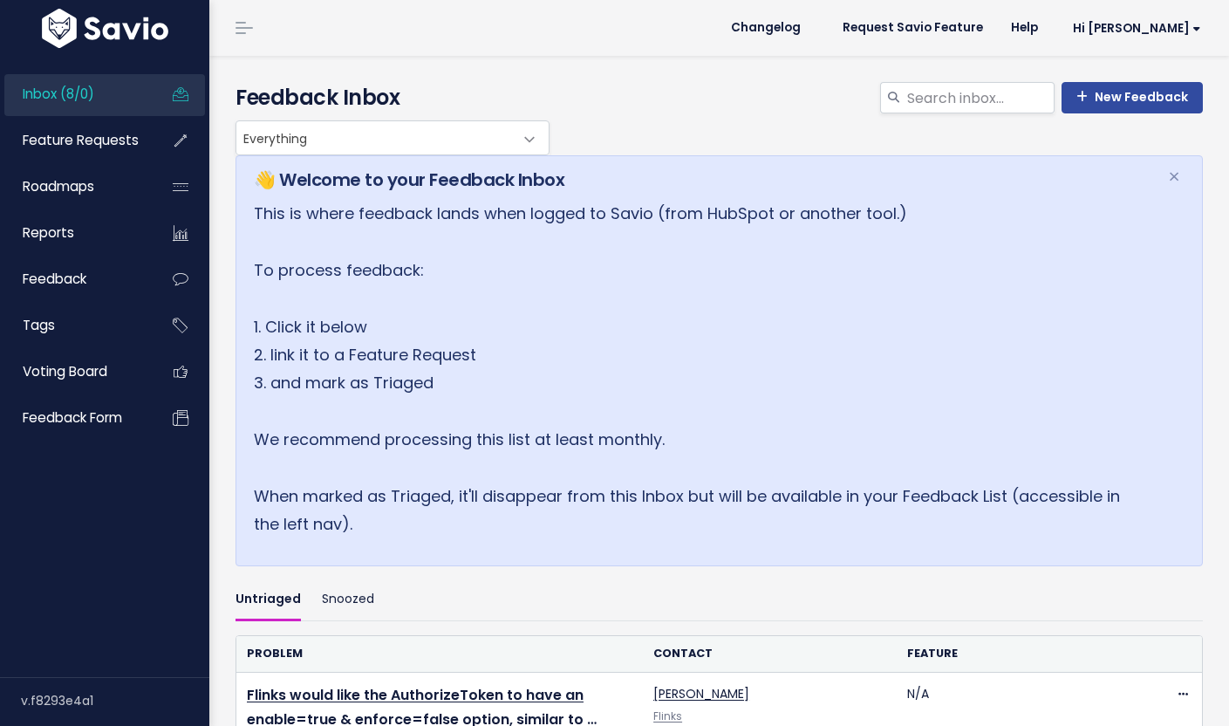
click at [119, 34] on img at bounding box center [105, 28] width 135 height 39
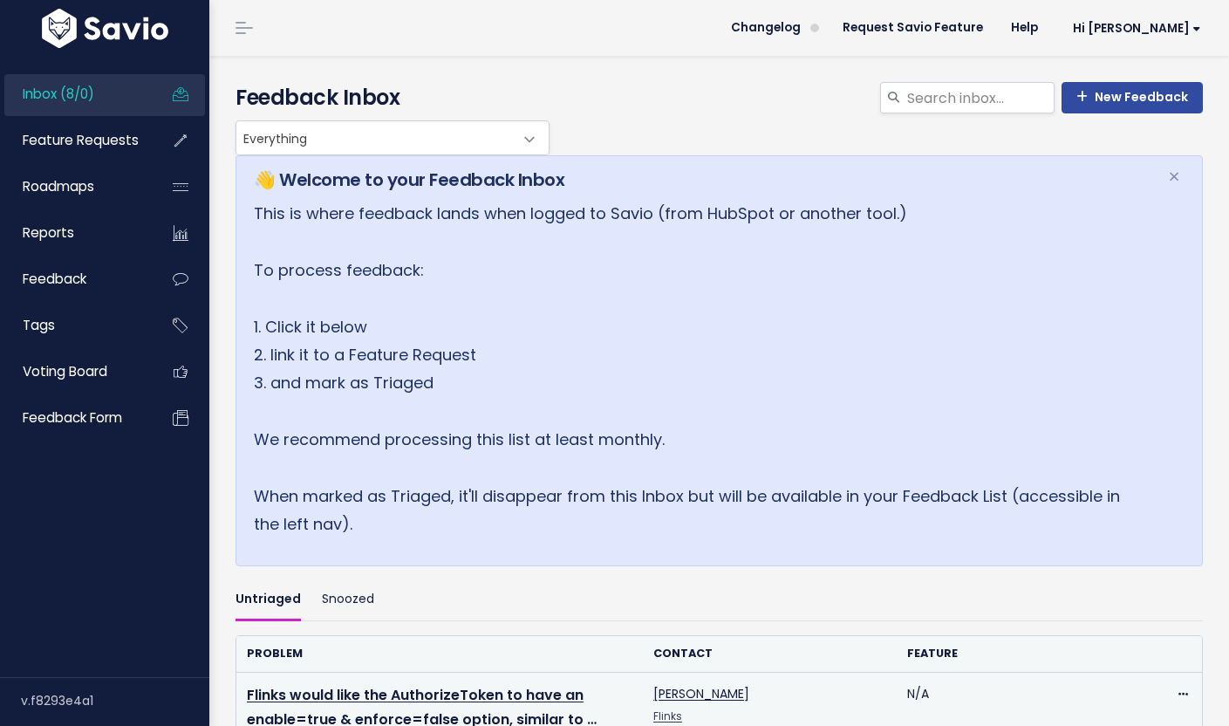
scroll to position [320, 0]
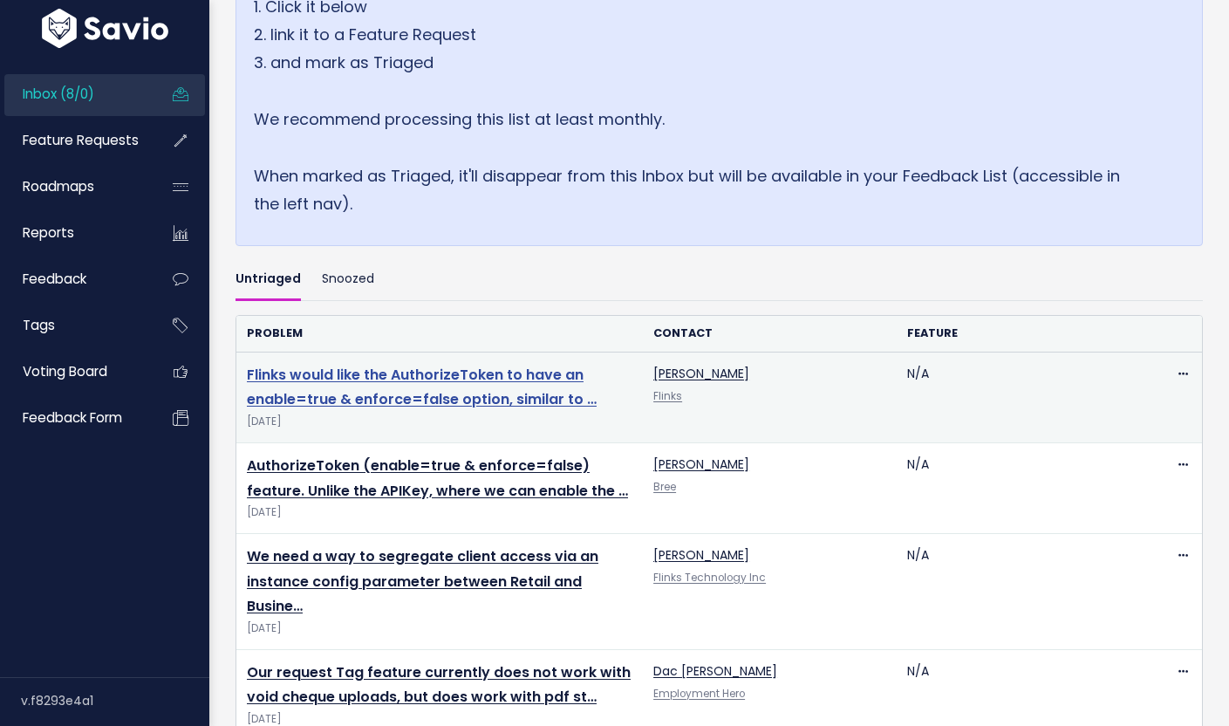
click at [399, 400] on link "Flinks would like the AuthorizeToken to have an enable=true & enforce=false opt…" at bounding box center [422, 387] width 350 height 45
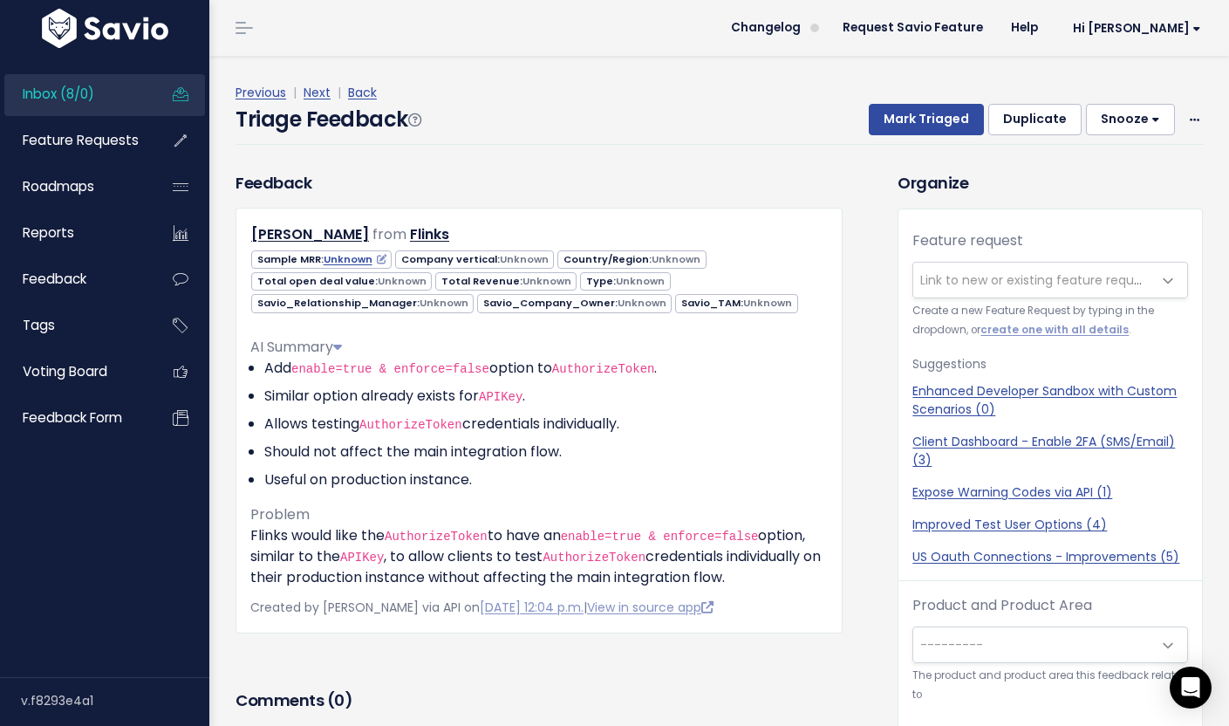
click at [67, 98] on span "Inbox (8/0)" at bounding box center [59, 94] width 72 height 18
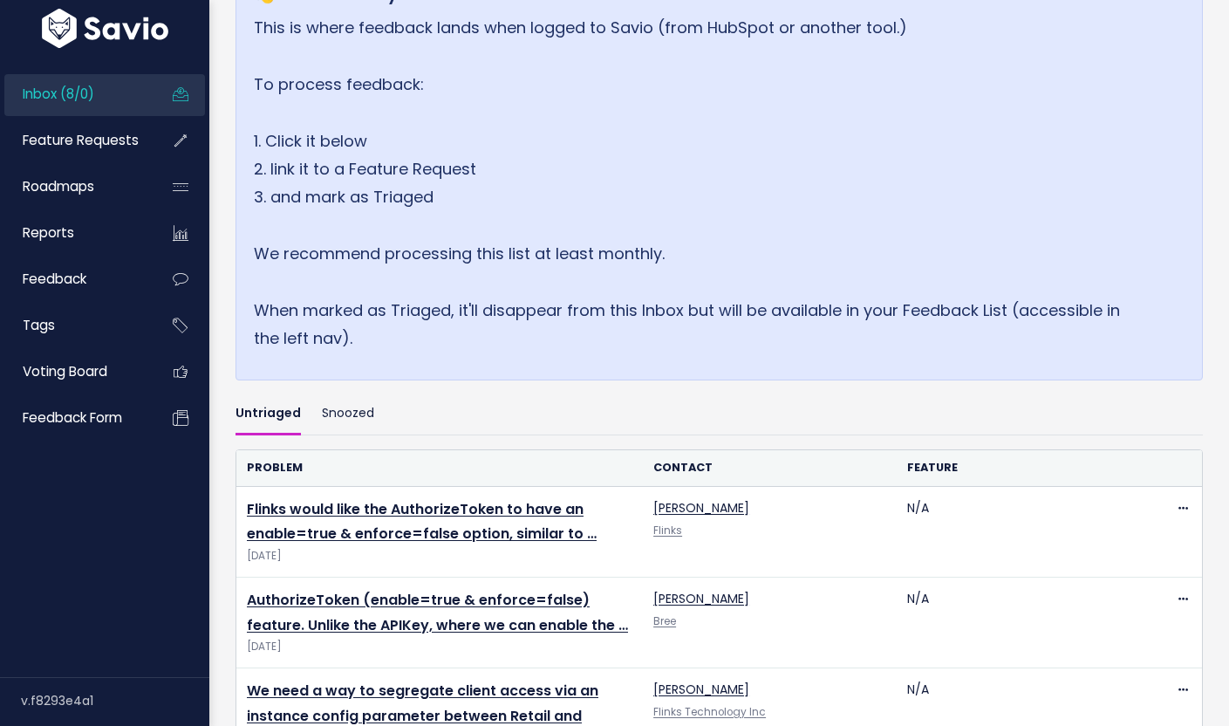
scroll to position [284, 0]
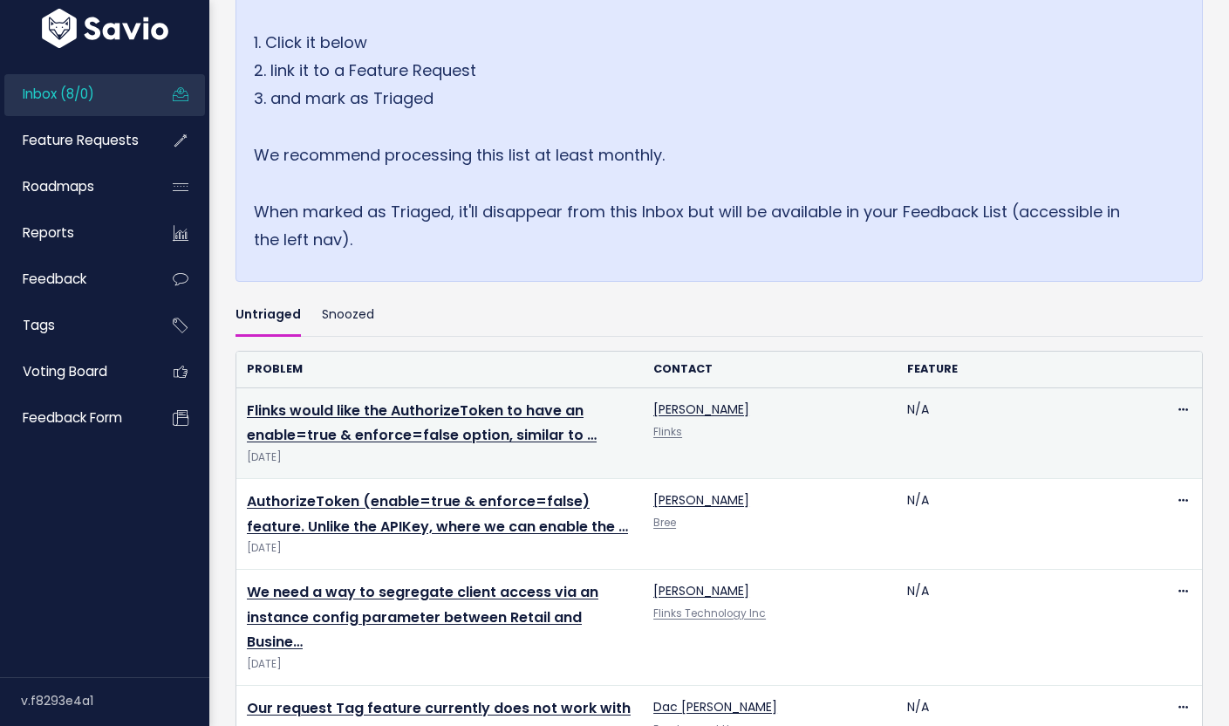
click at [1162, 409] on div "Edit Delete" at bounding box center [1177, 410] width 30 height 22
click at [1179, 407] on icon at bounding box center [1184, 410] width 10 height 11
click at [1074, 494] on link "Delete" at bounding box center [1100, 492] width 126 height 34
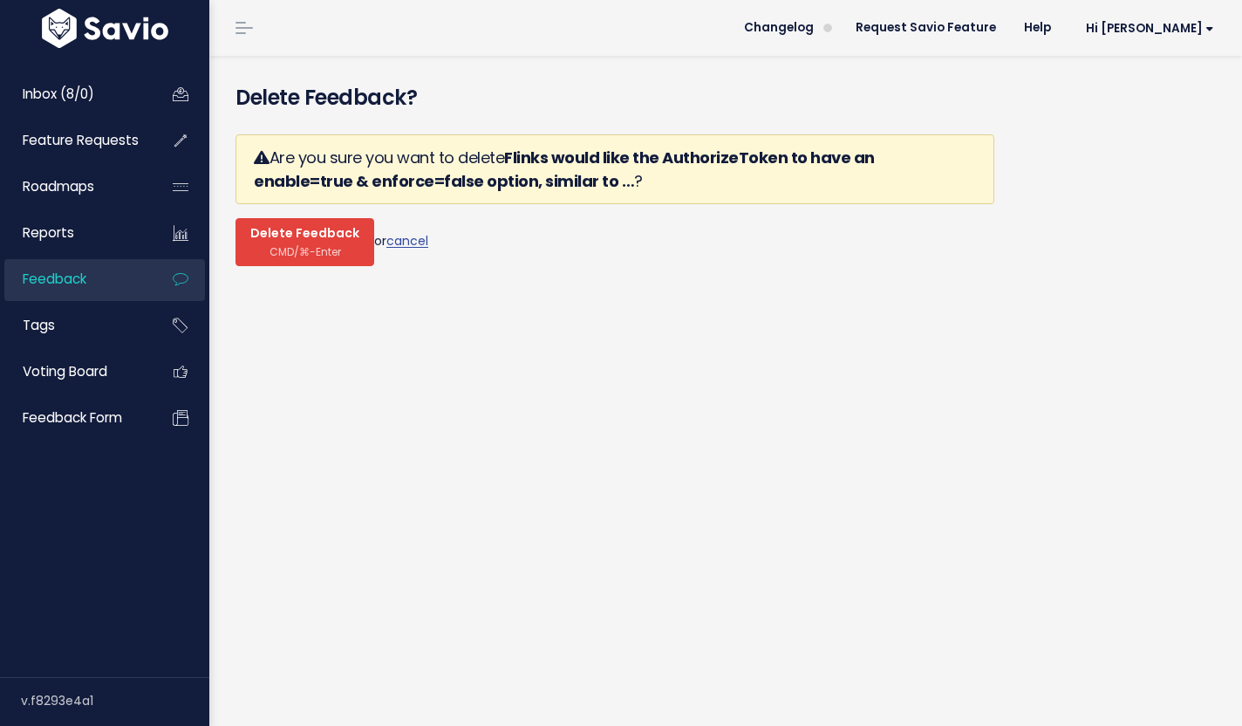
click at [321, 242] on button "Delete Feedback CMD/⌘-Enter" at bounding box center [305, 242] width 139 height 48
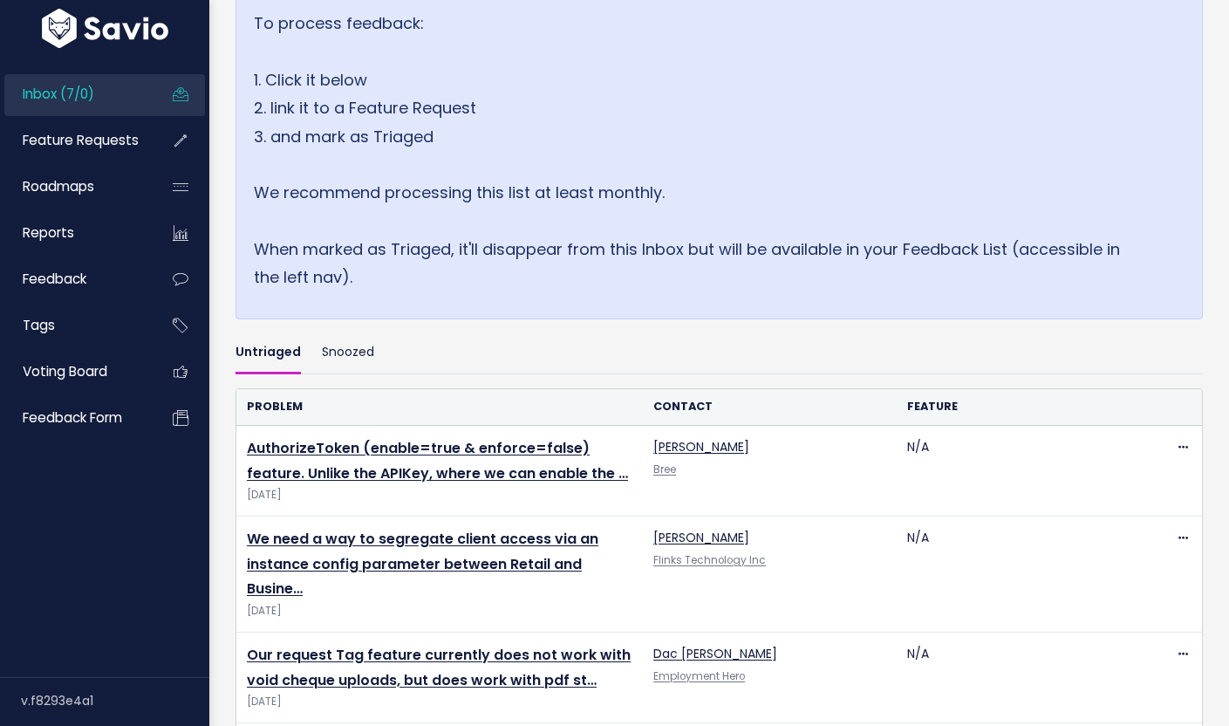
scroll to position [417, 0]
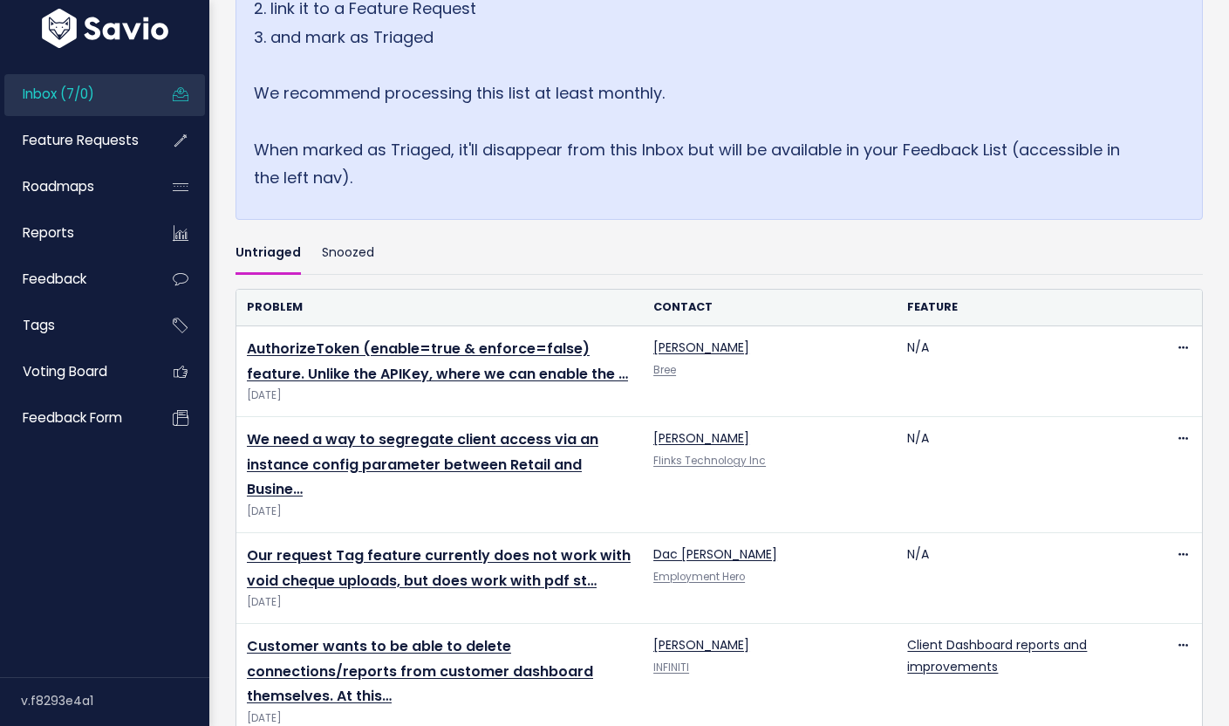
click at [104, 77] on link "Inbox (7/0)" at bounding box center [74, 94] width 140 height 40
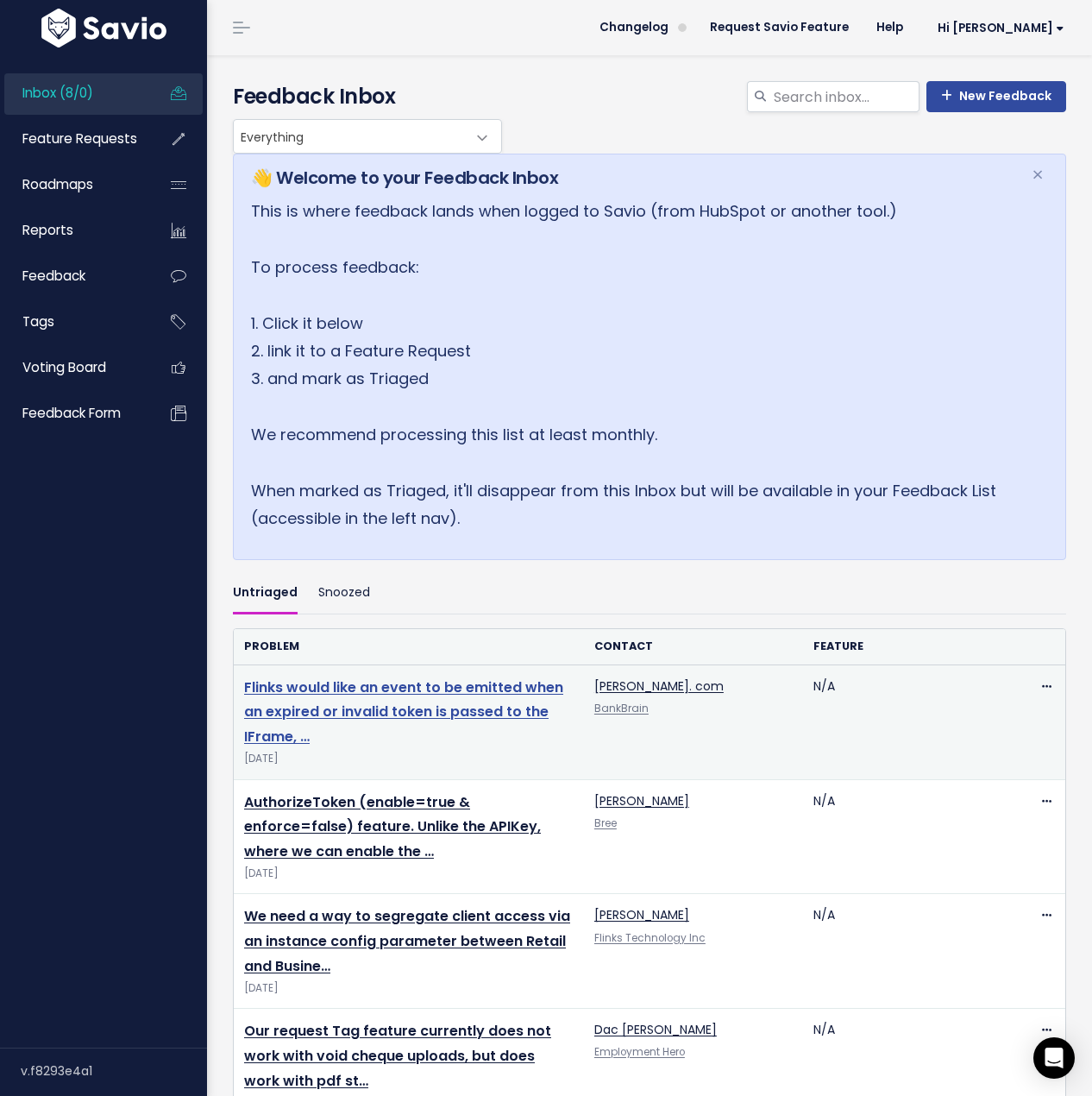
click at [404, 709] on link "Flinks would like an event to be emitted when an expired or invalid token is pa…" at bounding box center [404, 712] width 319 height 70
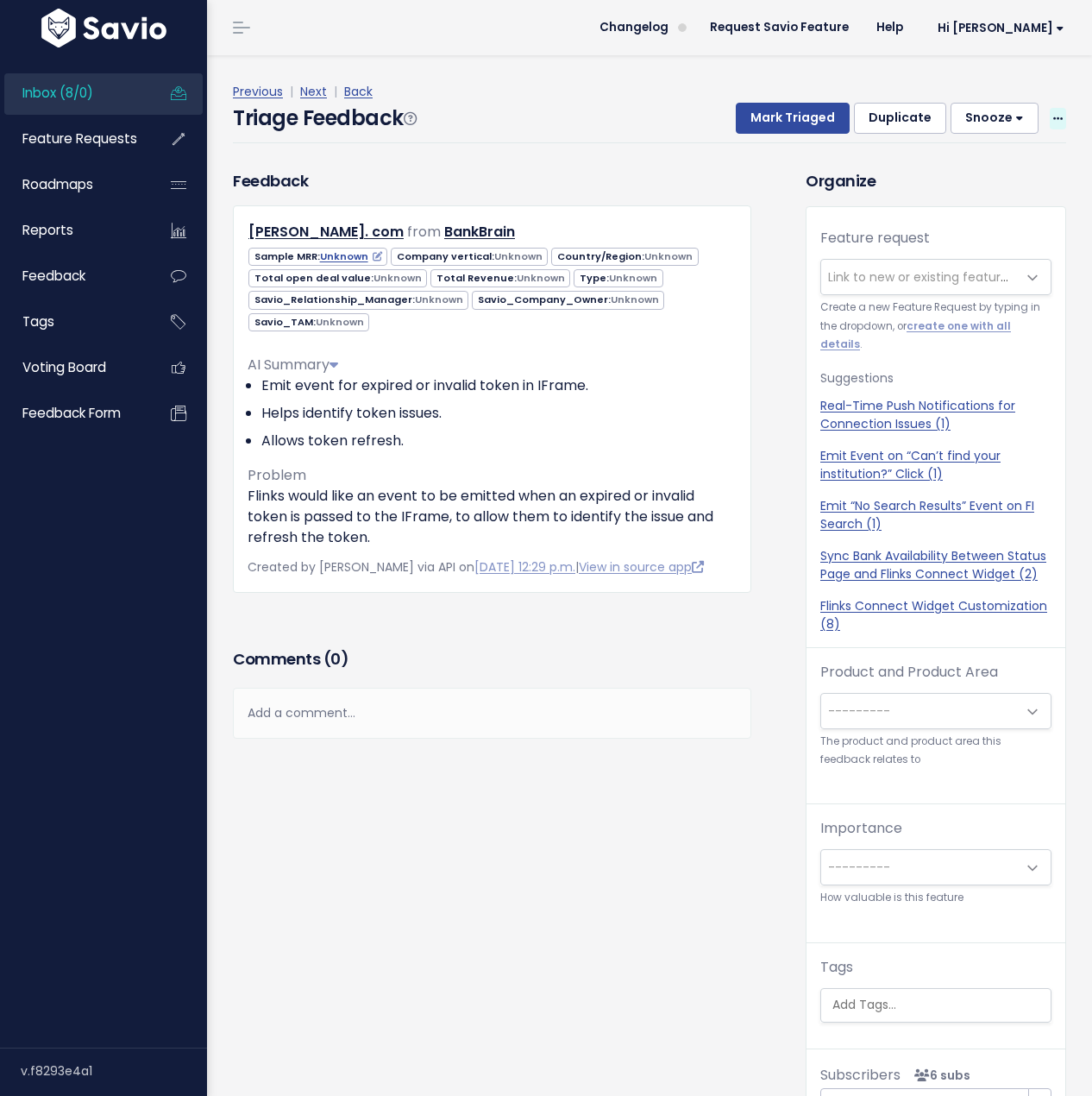
click at [1053, 116] on icon at bounding box center [1058, 119] width 10 height 11
click at [955, 200] on link "Delete" at bounding box center [990, 199] width 125 height 34
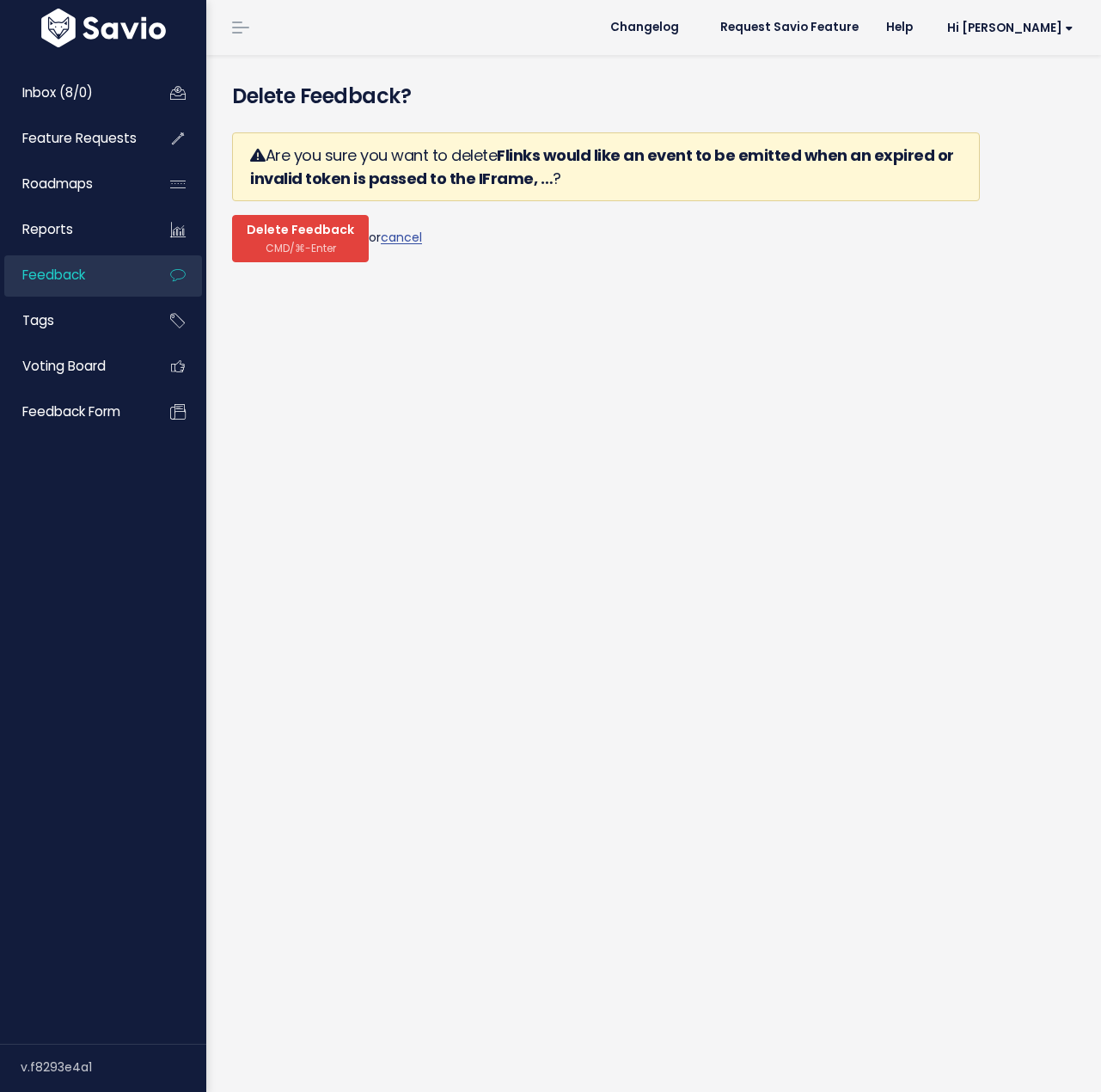
click at [328, 241] on span "CMD/⌘-Enter" at bounding box center [302, 247] width 71 height 13
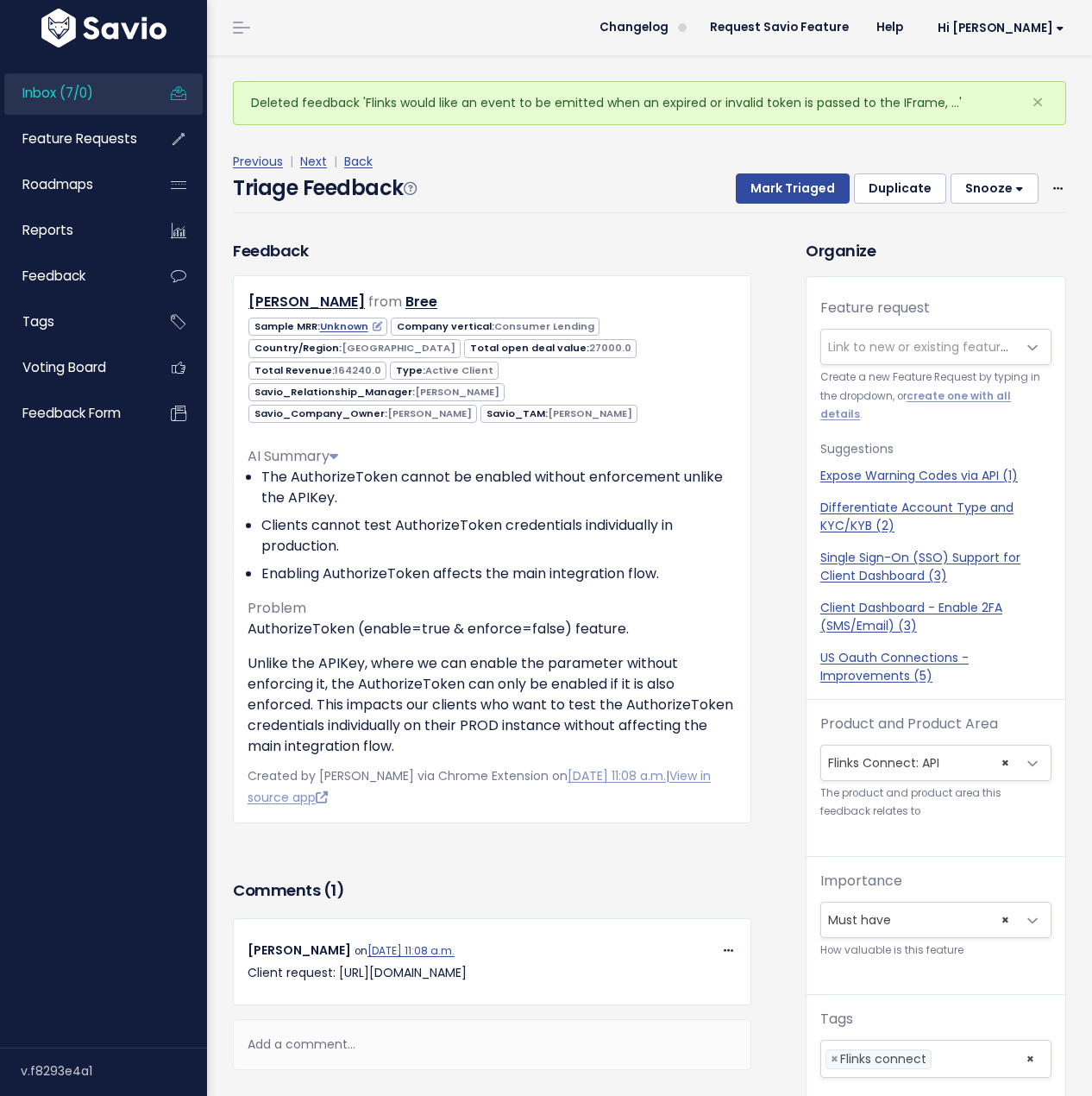
click at [54, 86] on span "Inbox (7/0)" at bounding box center [58, 93] width 71 height 18
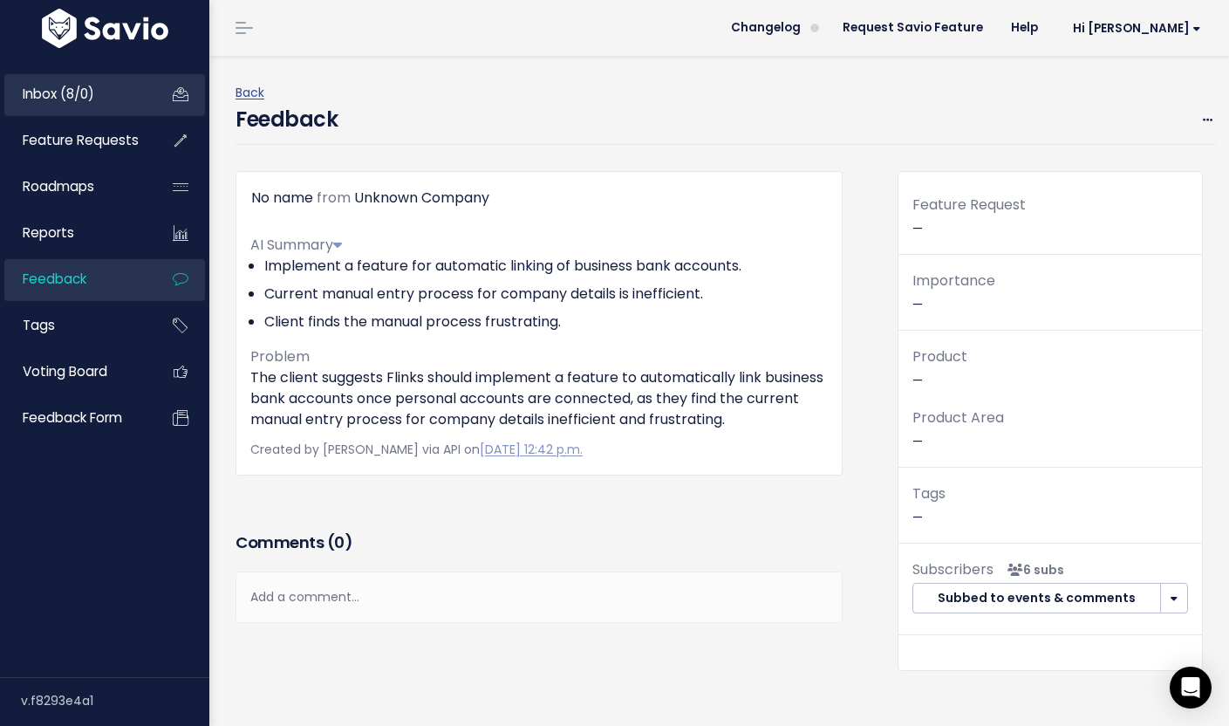
click at [89, 85] on span "Inbox (8/0)" at bounding box center [59, 94] width 72 height 18
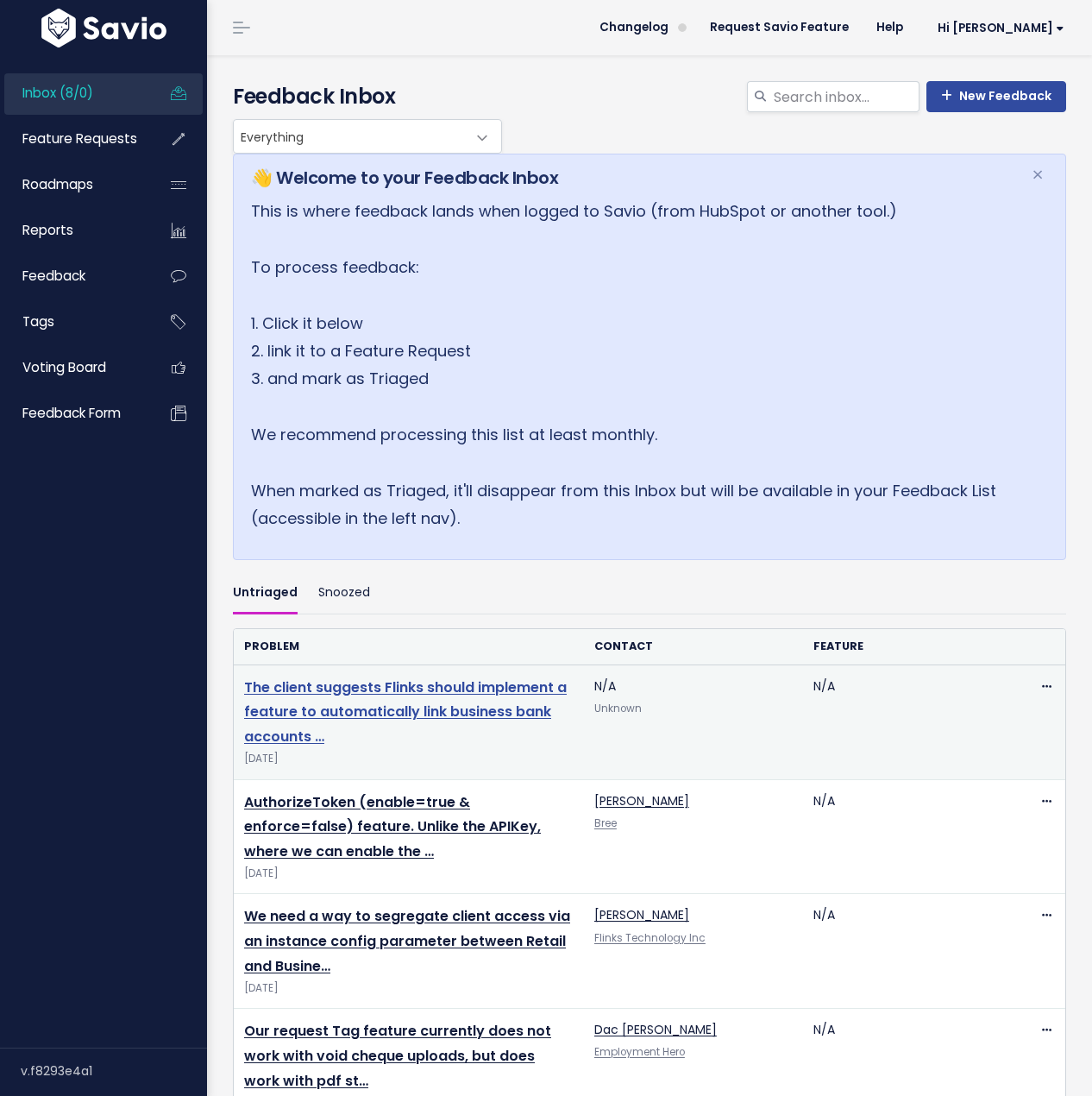
click at [510, 713] on link "The client suggests Flinks should implement a feature to automatically link bus…" at bounding box center [406, 712] width 322 height 70
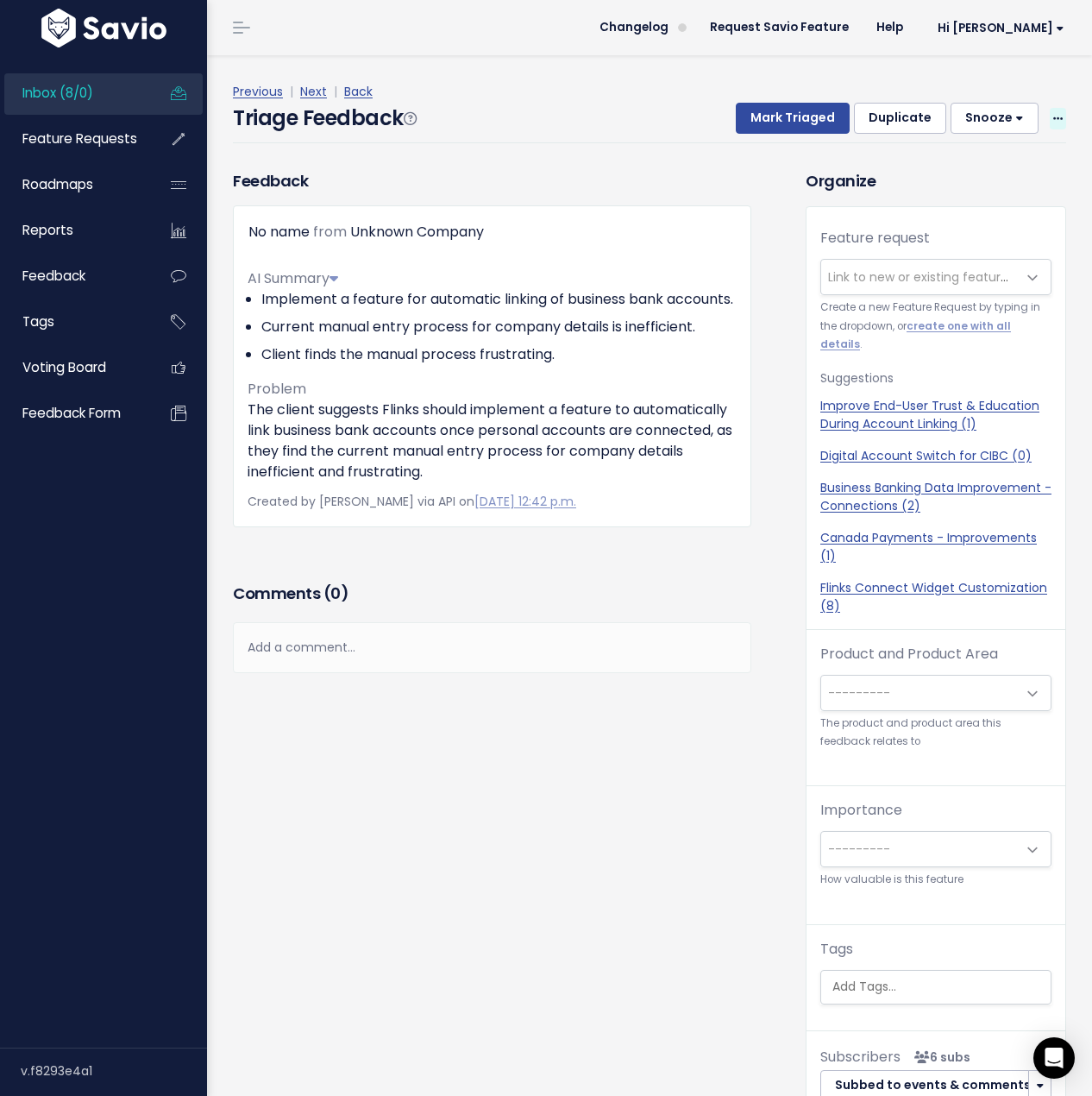
click at [1053, 121] on icon at bounding box center [1058, 119] width 10 height 11
click at [991, 199] on link "Delete" at bounding box center [990, 199] width 125 height 34
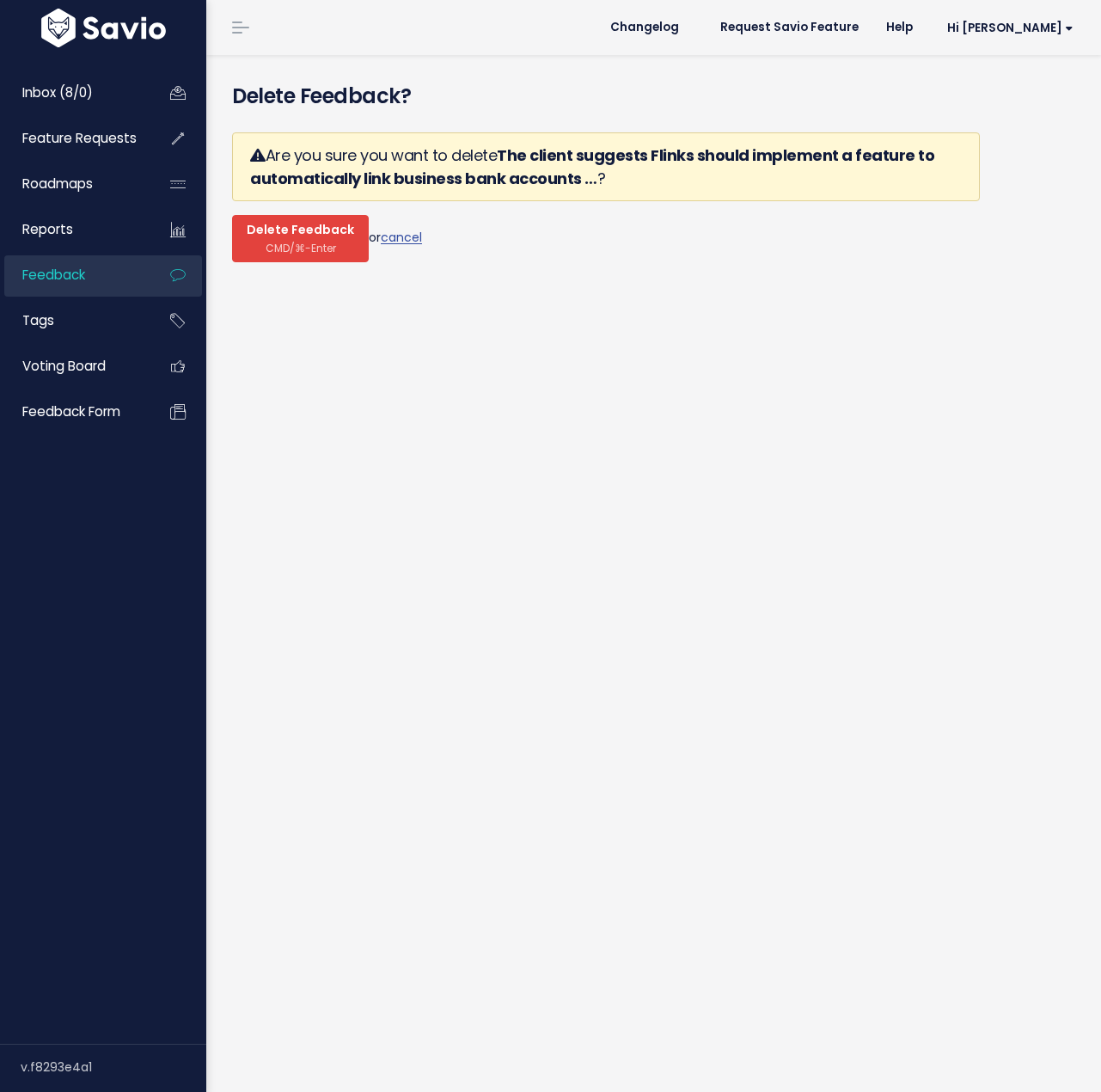
click at [300, 245] on span "CMD/⌘-Enter" at bounding box center [302, 247] width 71 height 13
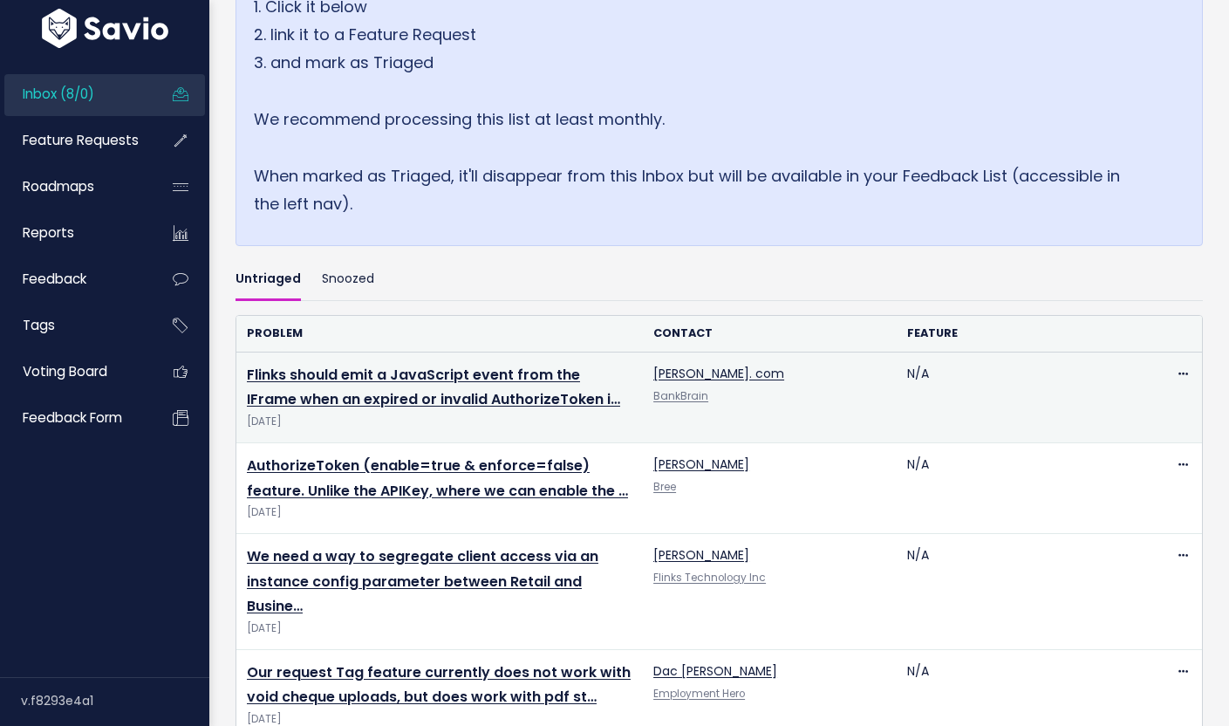
scroll to position [420, 0]
